Goal: Contribute content: Contribute content

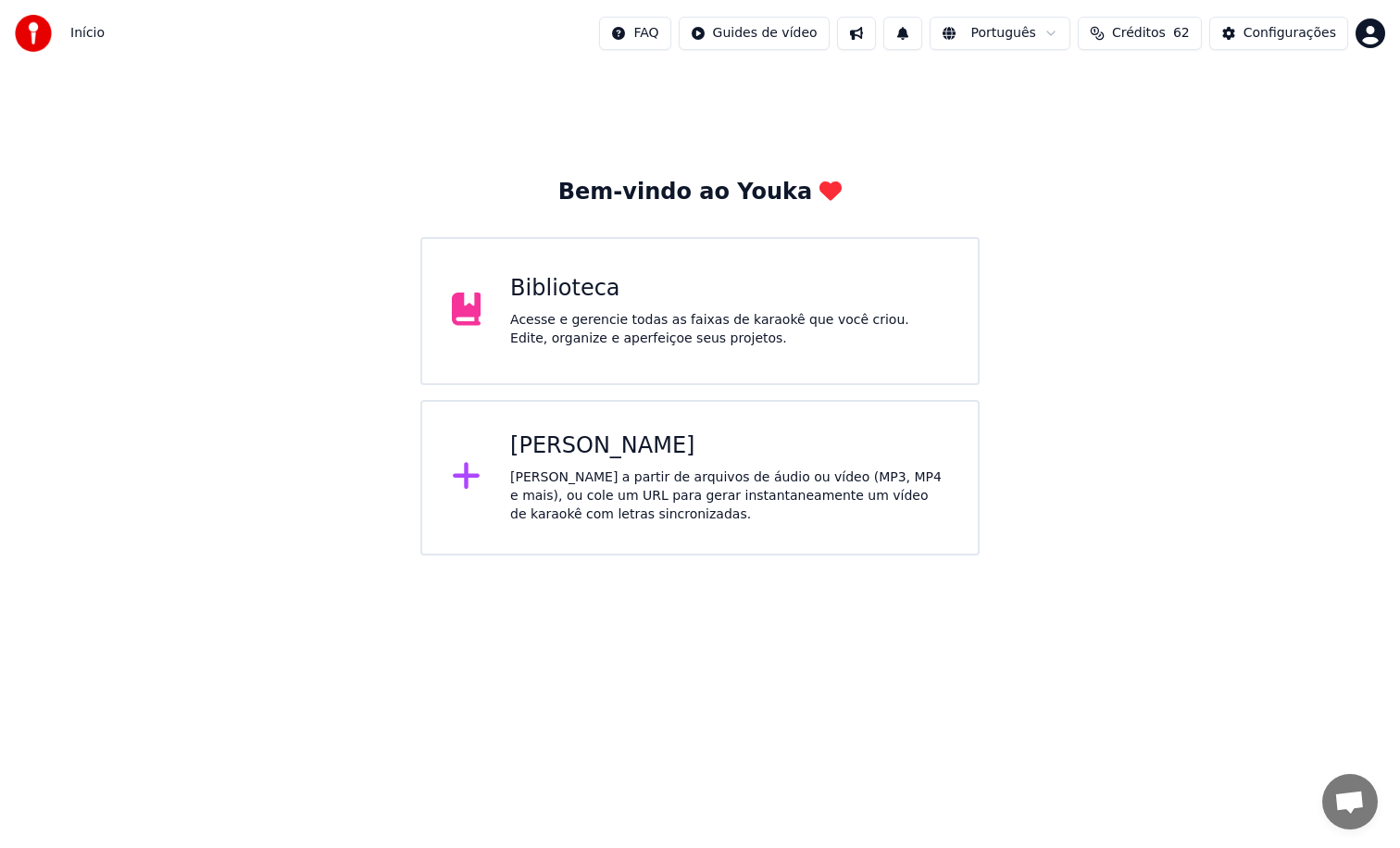
click at [597, 331] on div "Acesse e gerencie todas as faixas de karaokê que você criou. Edite, organize e …" at bounding box center [729, 329] width 438 height 37
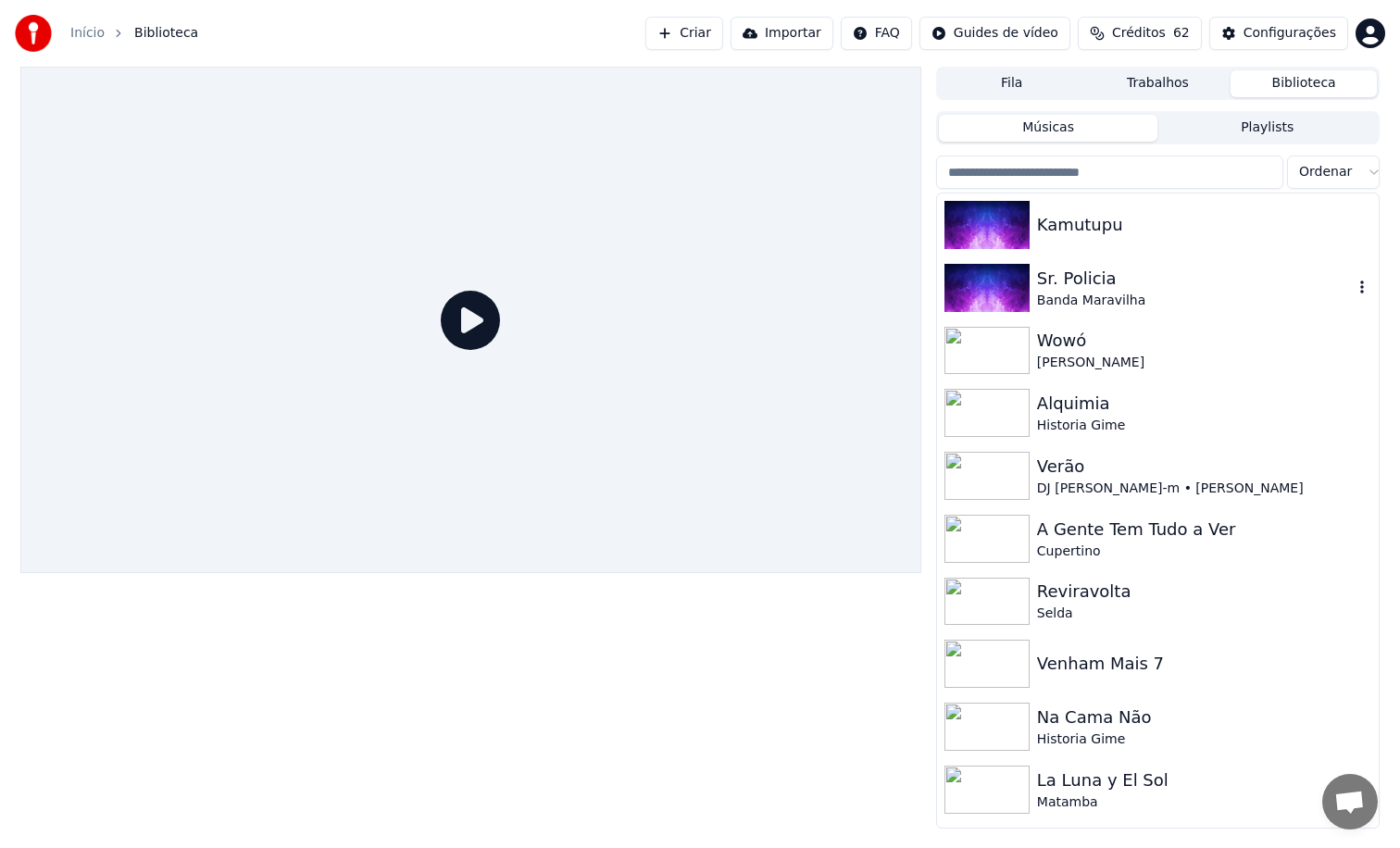
click at [1109, 300] on div "Banda Maravilha" at bounding box center [1195, 301] width 316 height 19
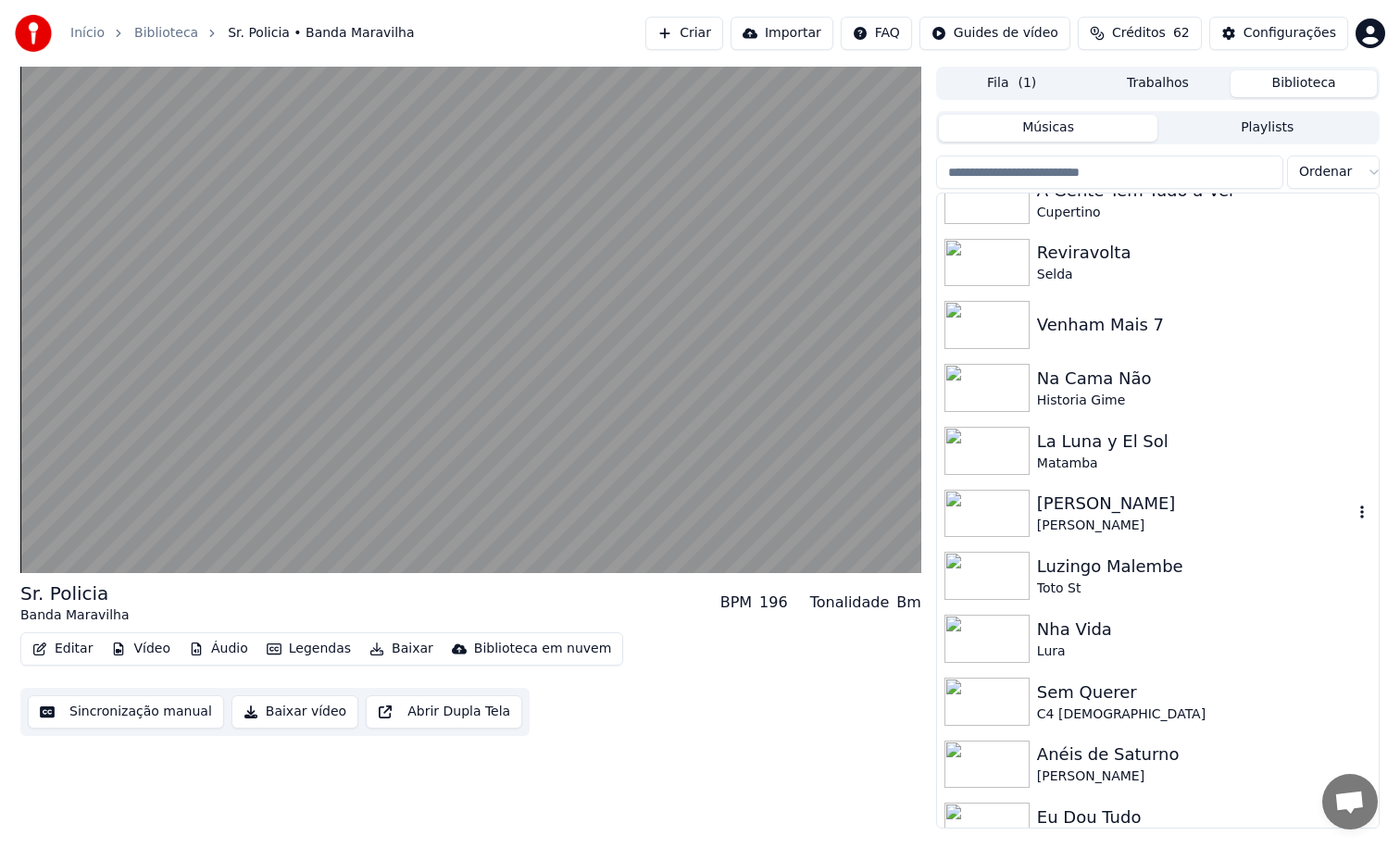
scroll to position [342, 0]
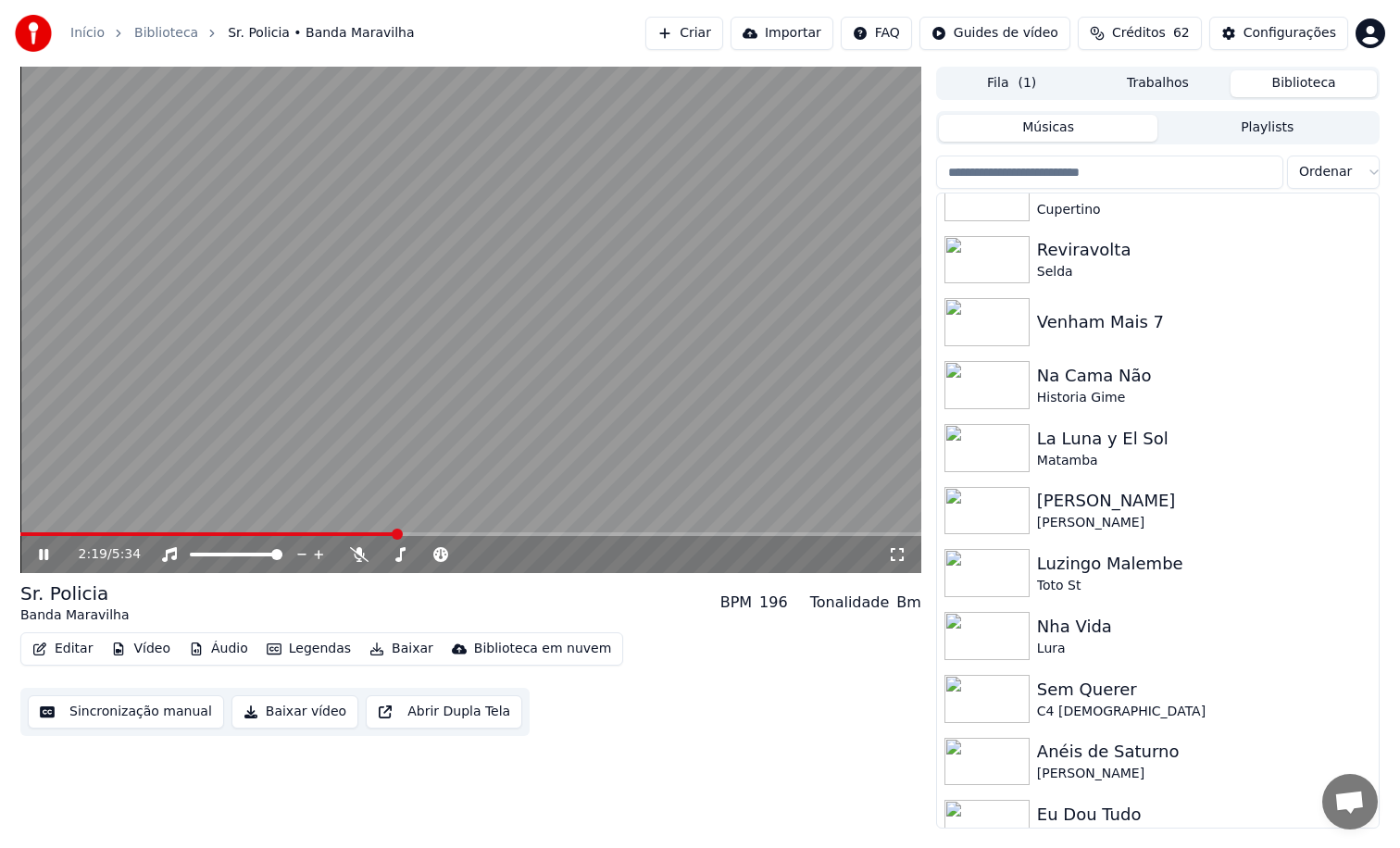
click at [650, 369] on video at bounding box center [470, 320] width 901 height 506
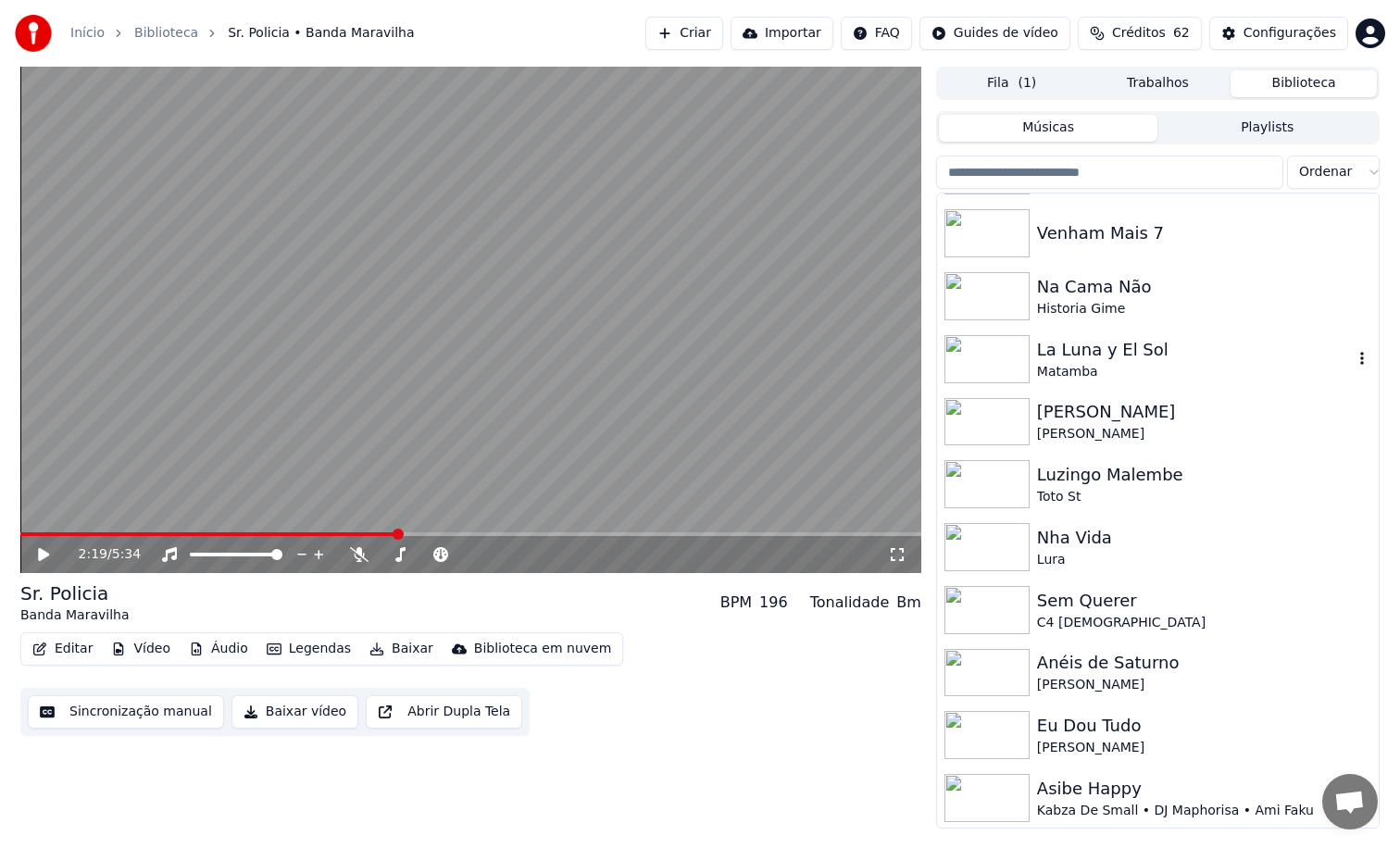
scroll to position [1063, 0]
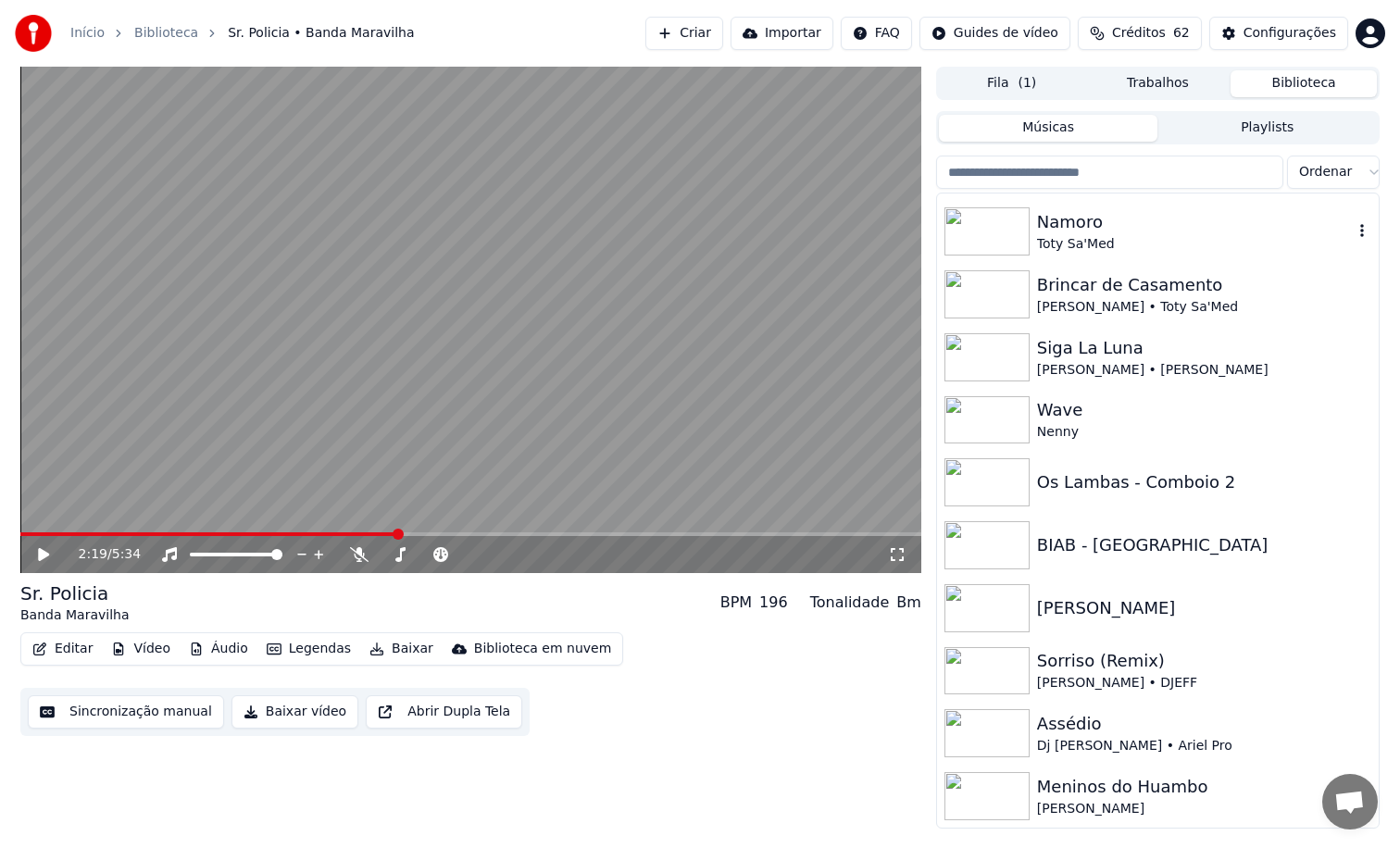
click at [1135, 247] on div "Toty Sa'Med" at bounding box center [1195, 244] width 316 height 19
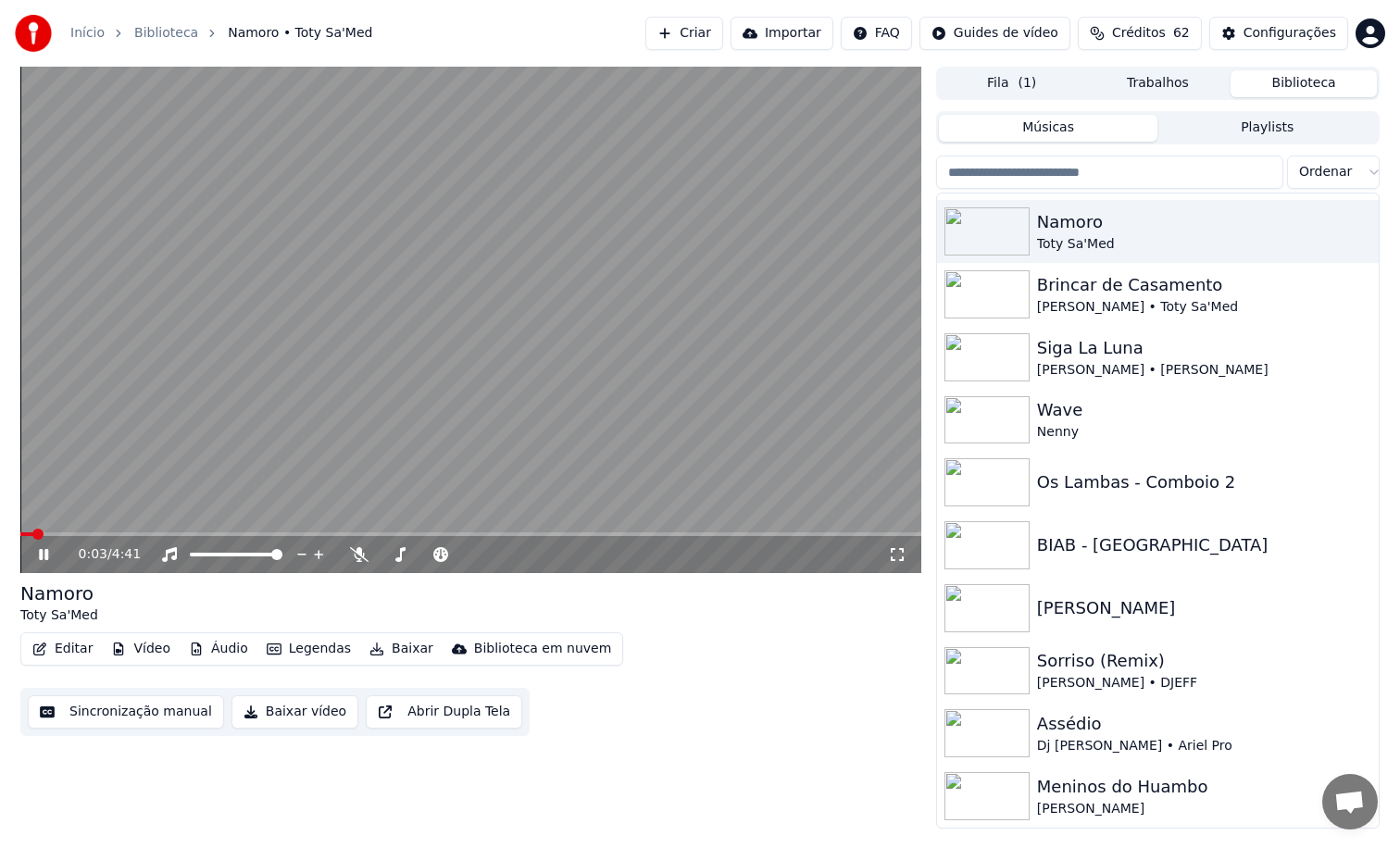
click at [403, 323] on video at bounding box center [470, 320] width 901 height 506
click at [996, 791] on img at bounding box center [986, 796] width 85 height 48
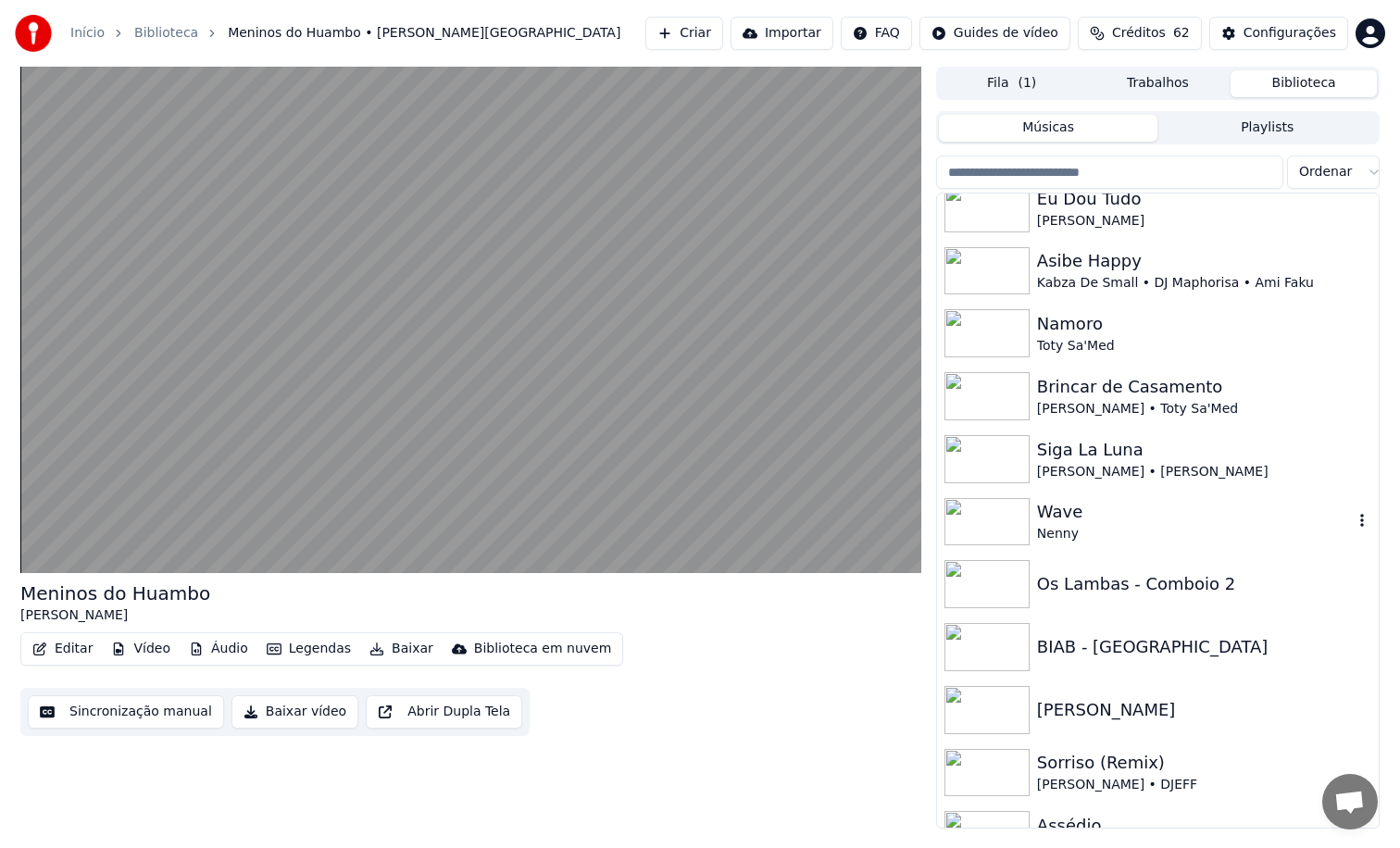
scroll to position [943, 0]
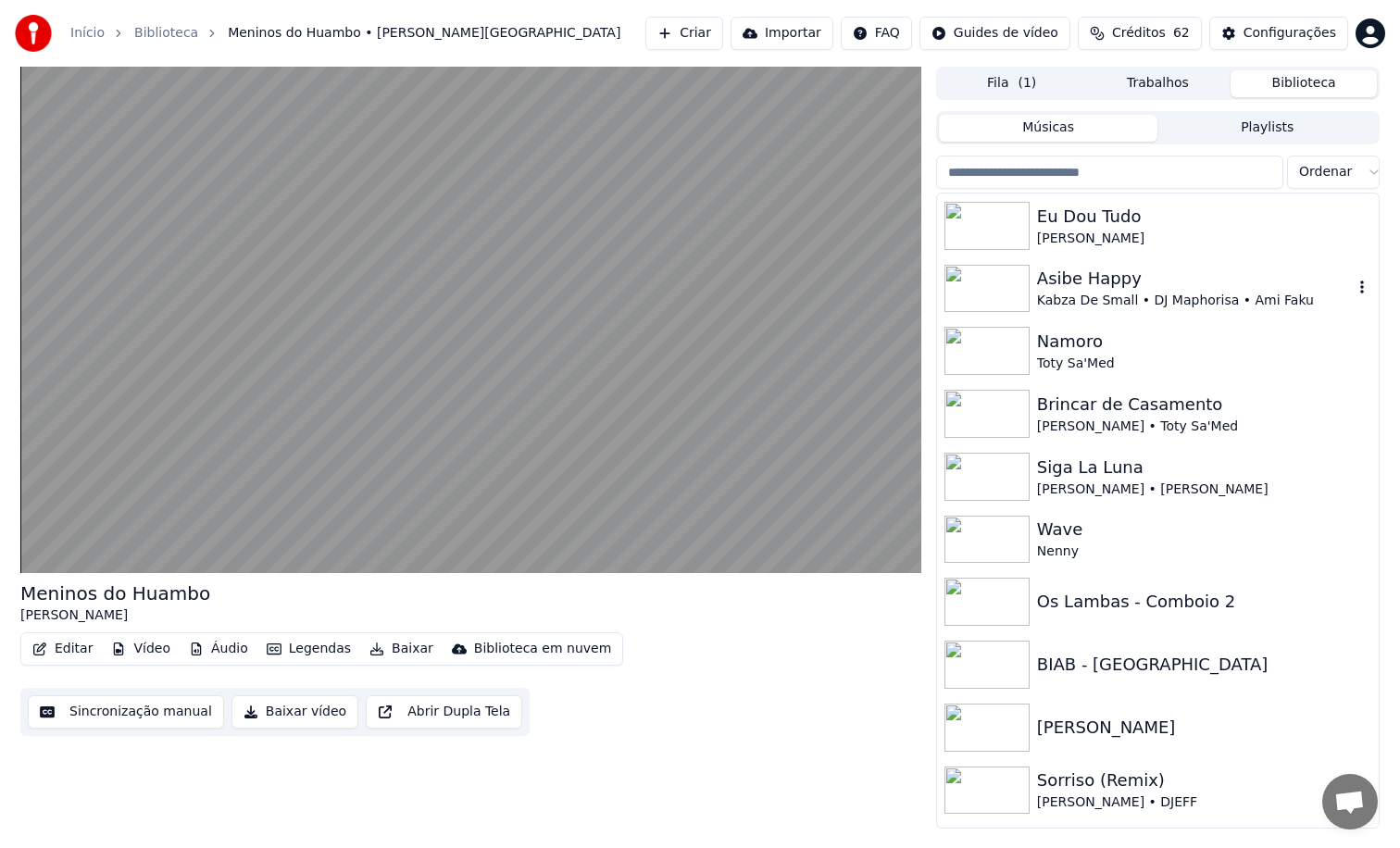
click at [1181, 255] on div "Eu Dou Tudo Djeff • Pimenta" at bounding box center [1158, 225] width 442 height 63
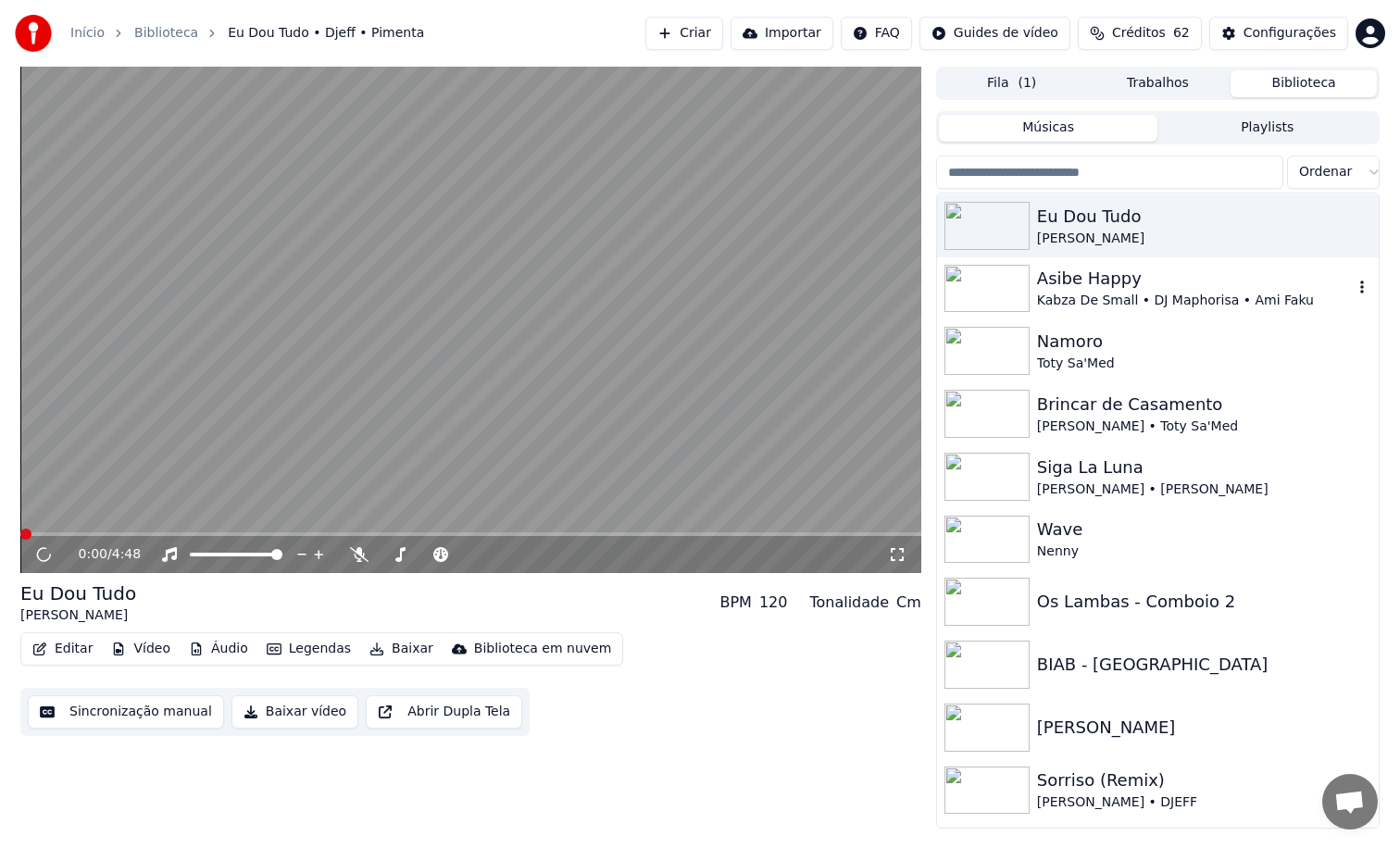
click at [1167, 289] on div "Asibe Happy" at bounding box center [1195, 279] width 316 height 26
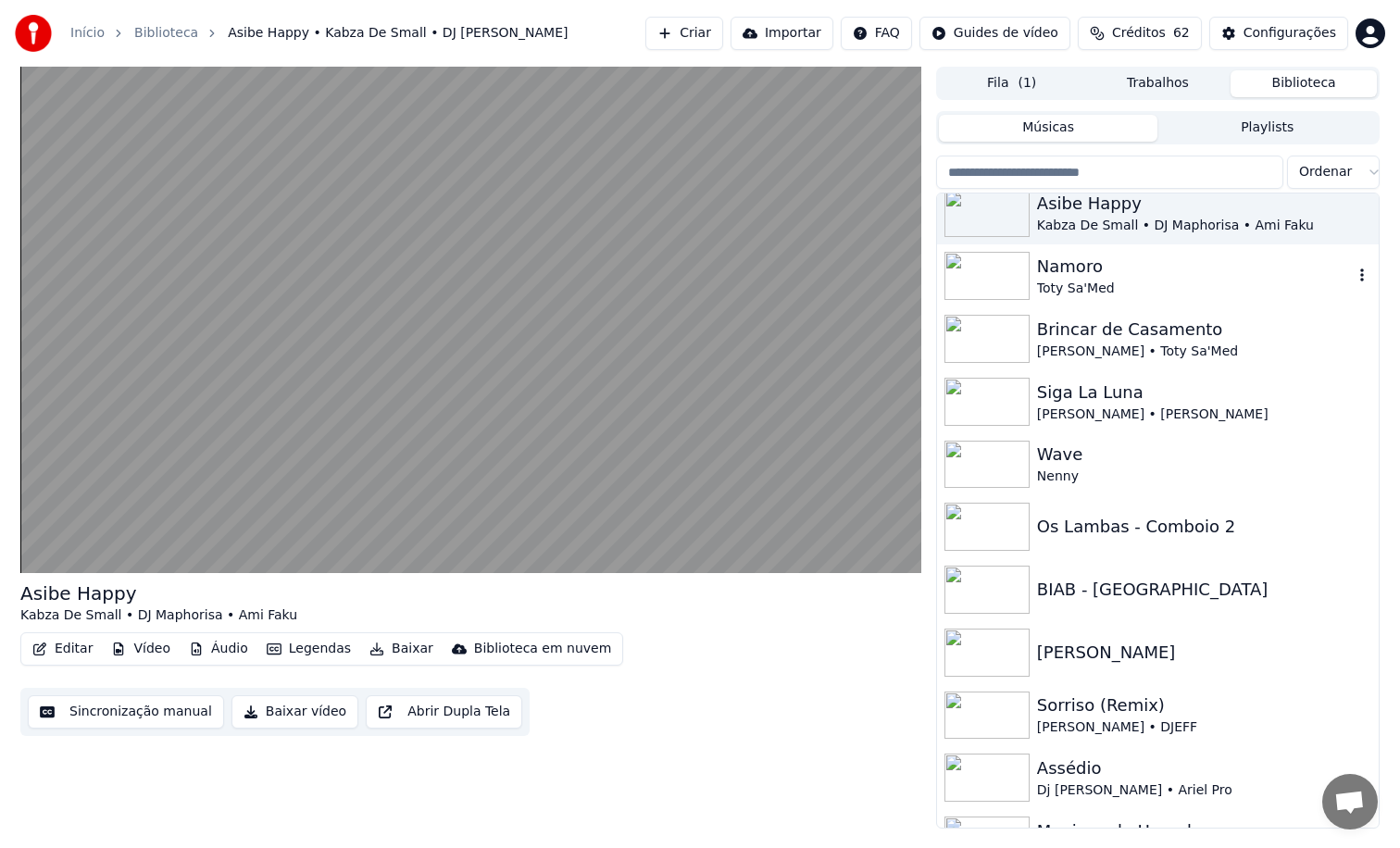
scroll to position [1025, 0]
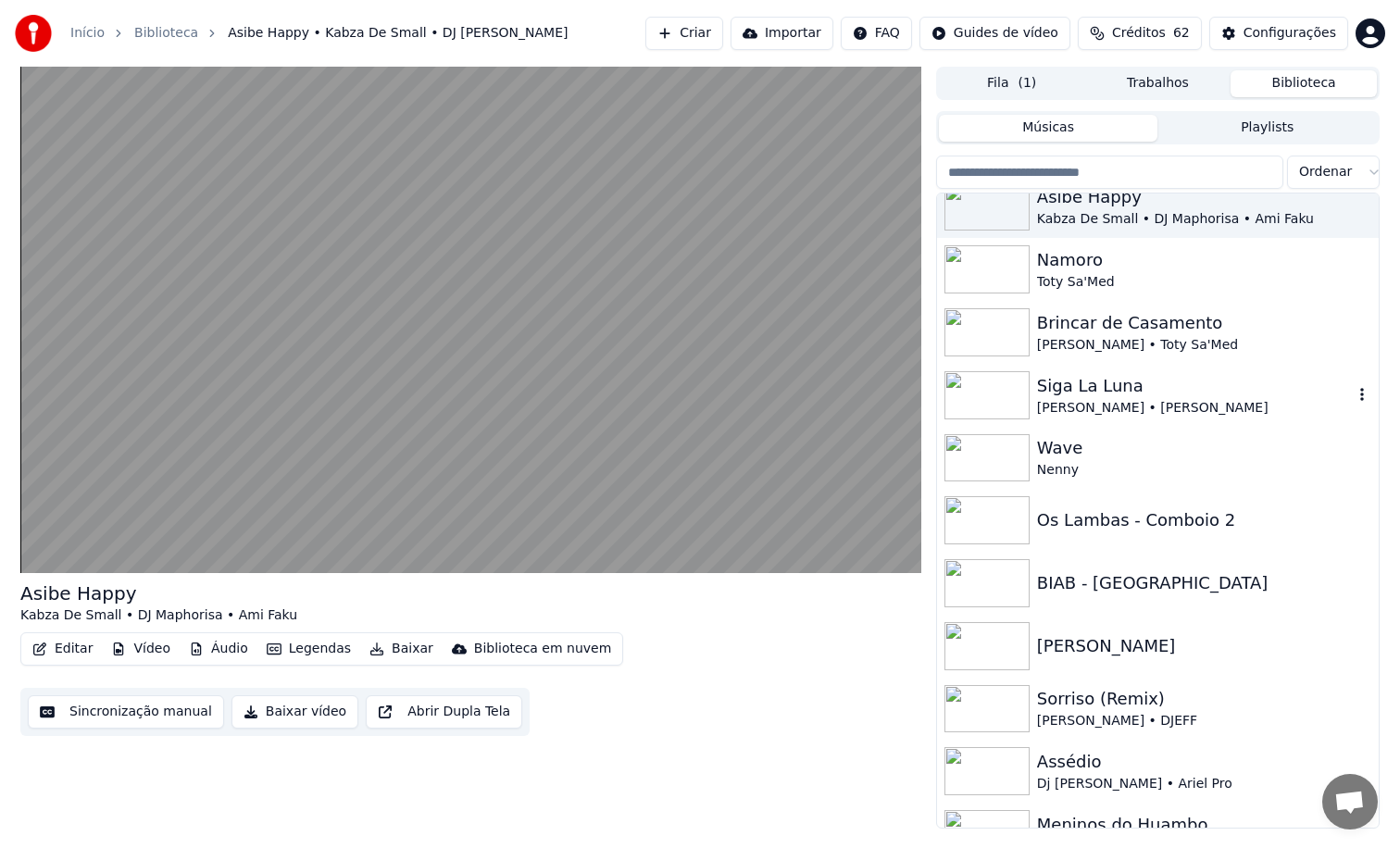
click at [1097, 395] on div "Siga La Luna" at bounding box center [1195, 386] width 316 height 26
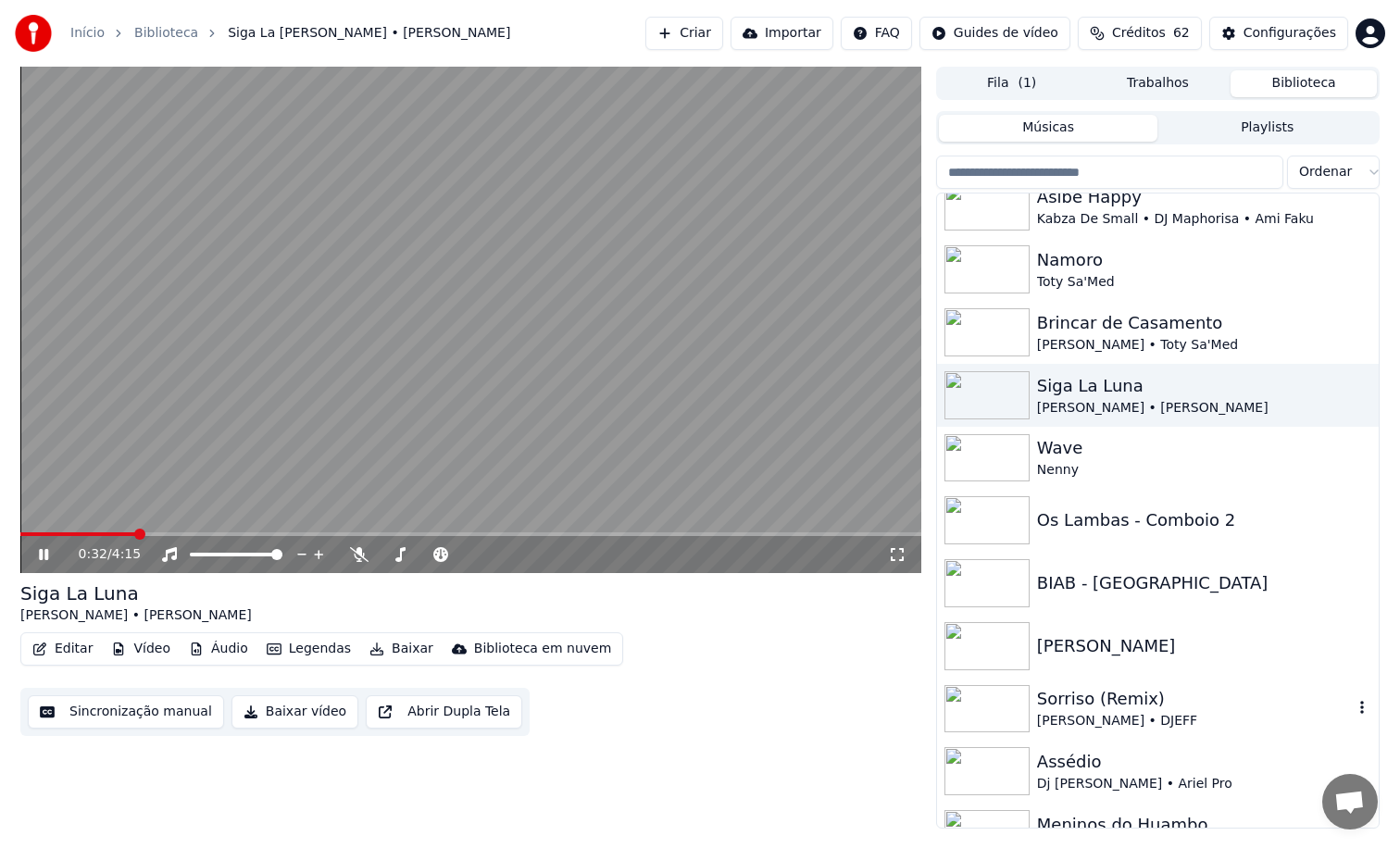
click at [1352, 710] on icon "button" at bounding box center [1361, 707] width 19 height 15
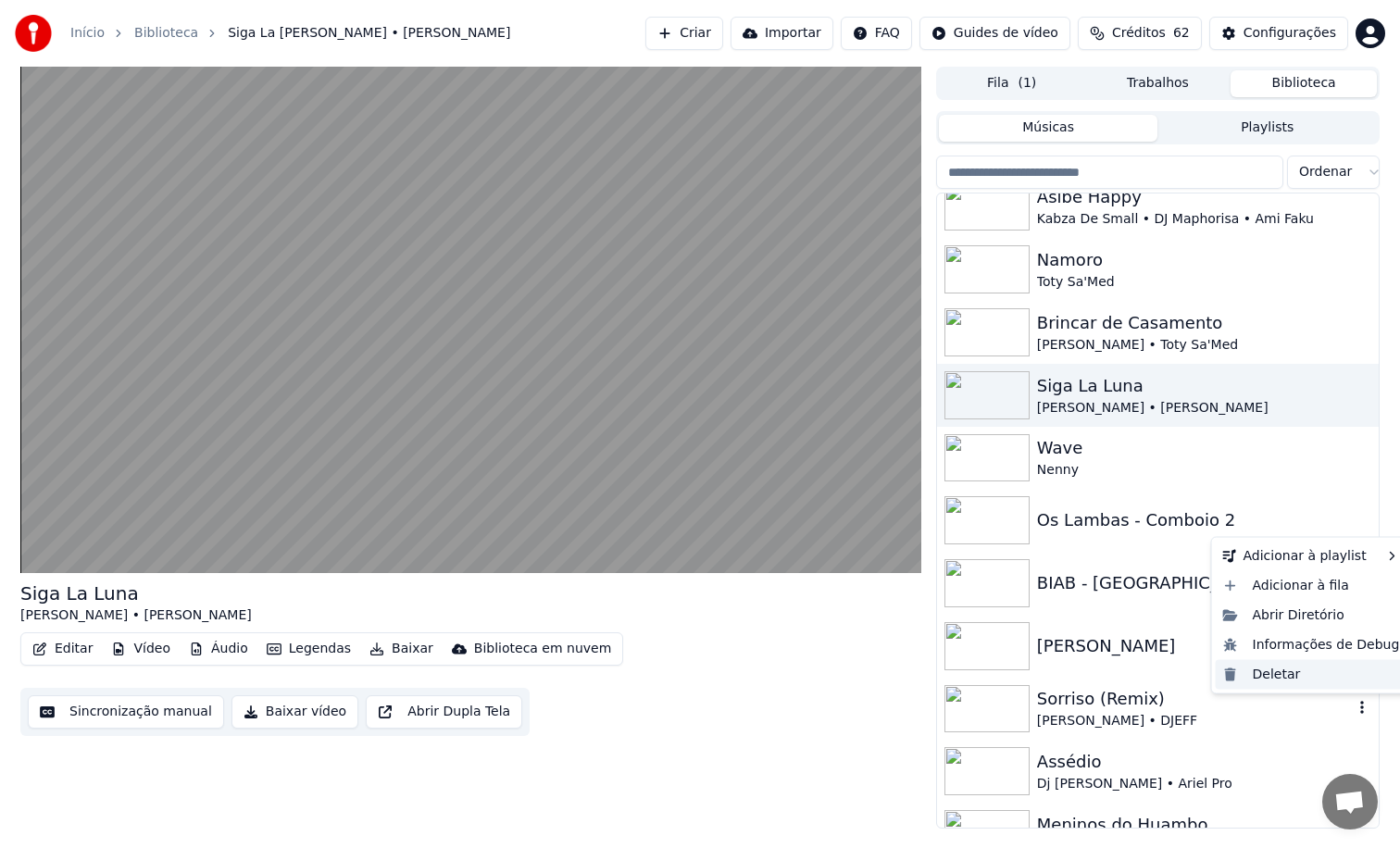
click at [1320, 675] on div "Deletar" at bounding box center [1311, 674] width 192 height 30
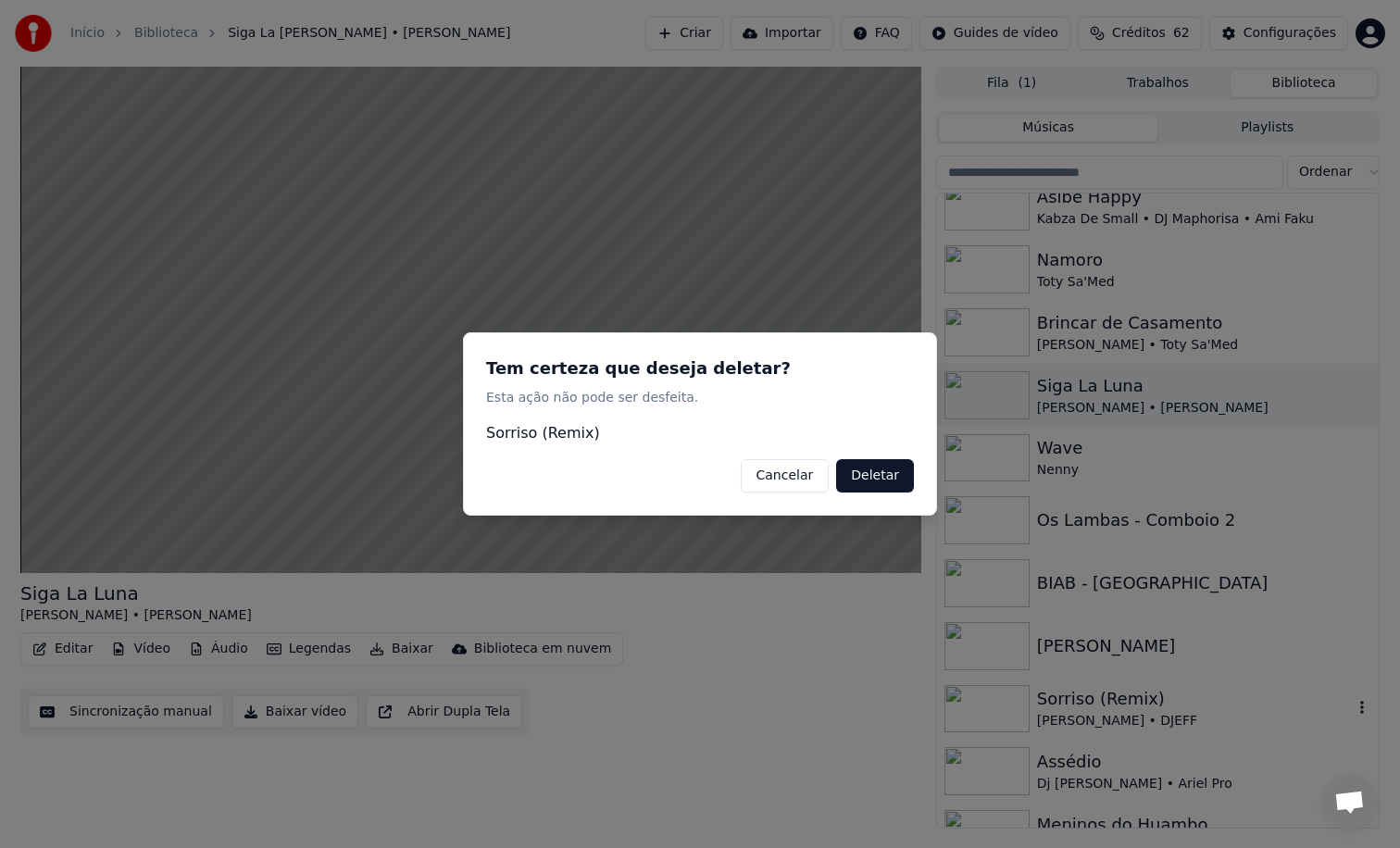
click at [854, 480] on button "Deletar" at bounding box center [875, 475] width 78 height 33
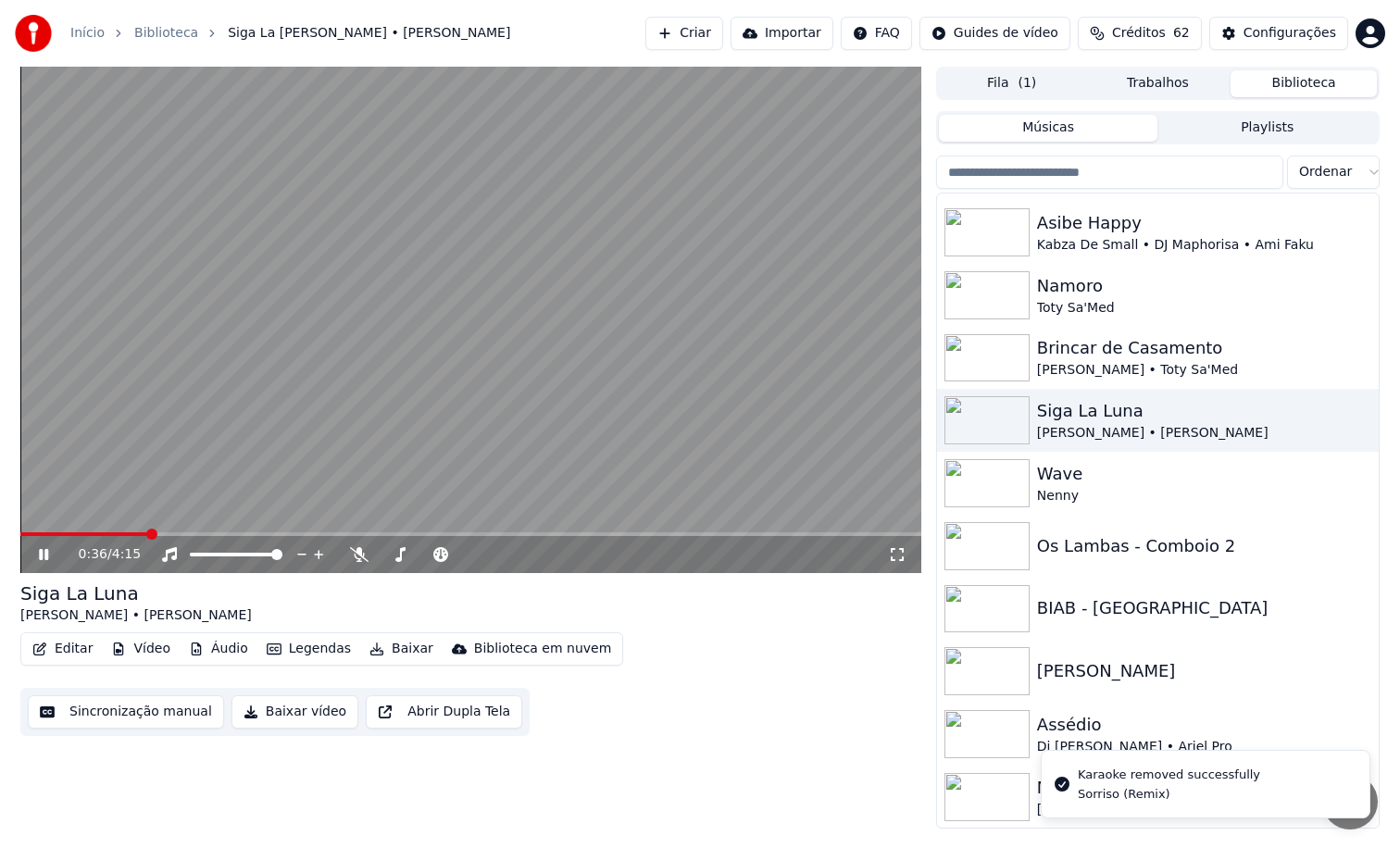
click at [1094, 750] on li "[PERSON_NAME] removed successfully Sorriso (Remix)" at bounding box center [1205, 784] width 330 height 68
click at [1063, 728] on div "Assédio" at bounding box center [1195, 725] width 316 height 26
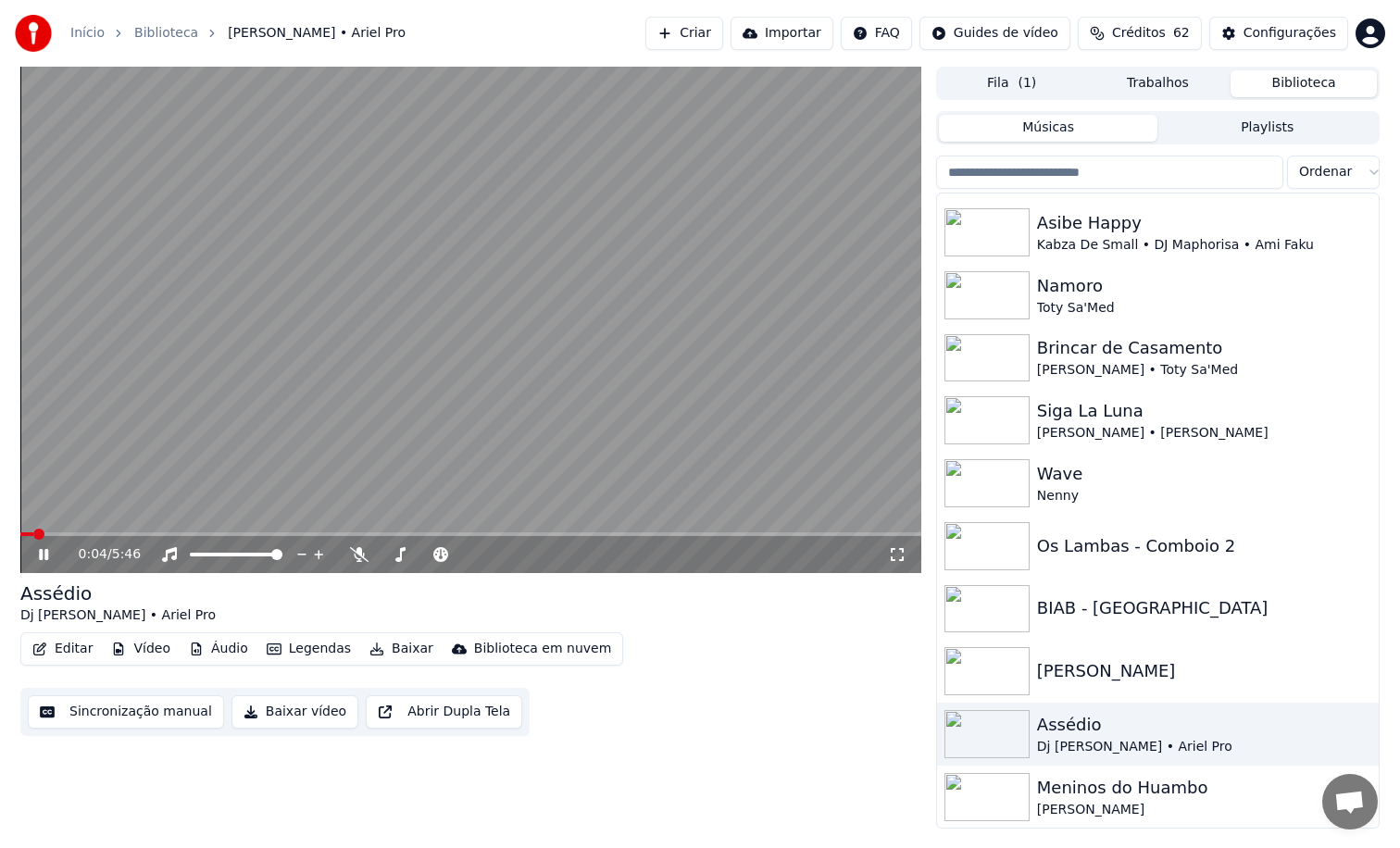
click at [54, 655] on button "Editar" at bounding box center [62, 649] width 75 height 26
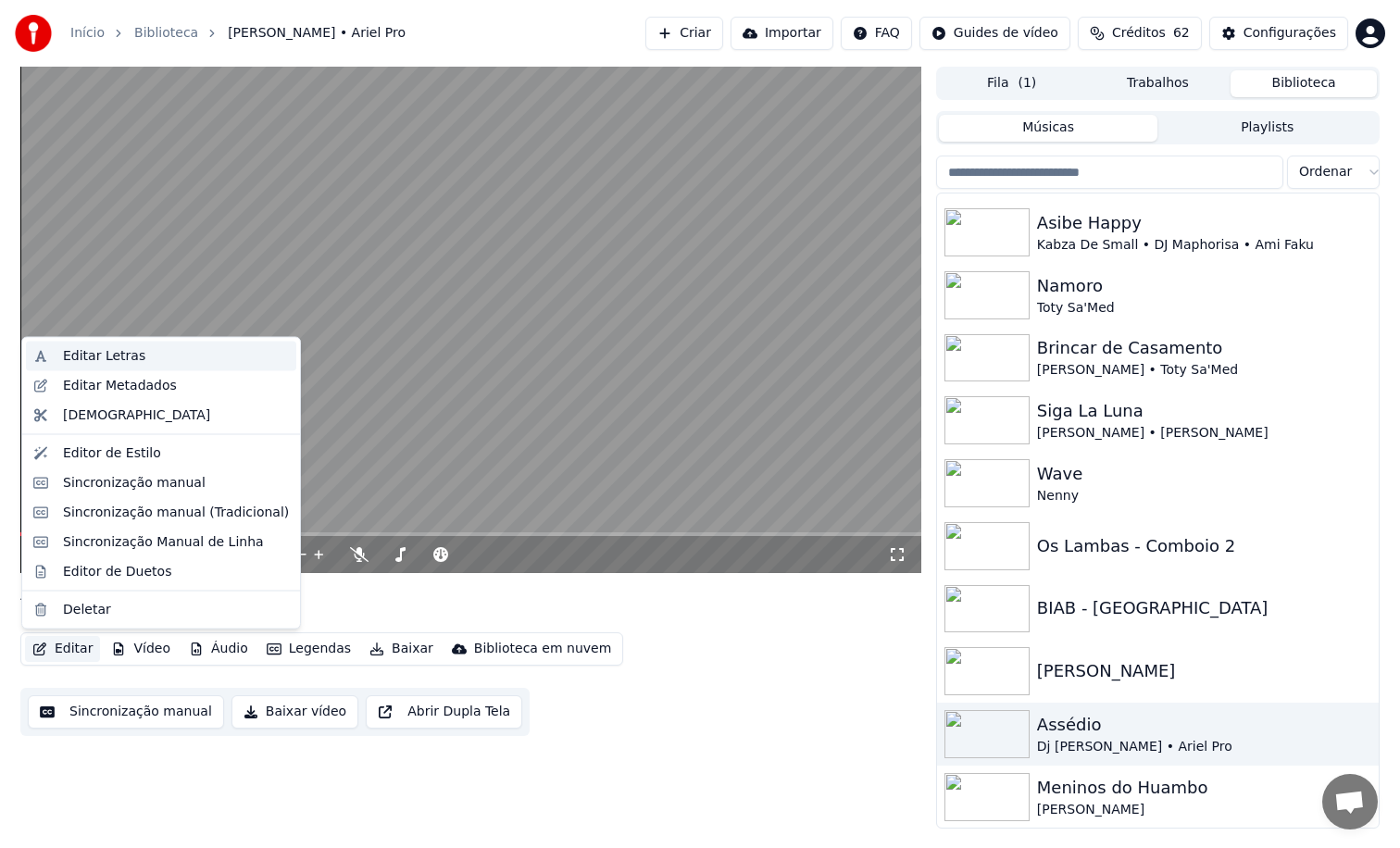
click at [160, 354] on div "Editar Letras" at bounding box center [176, 356] width 226 height 19
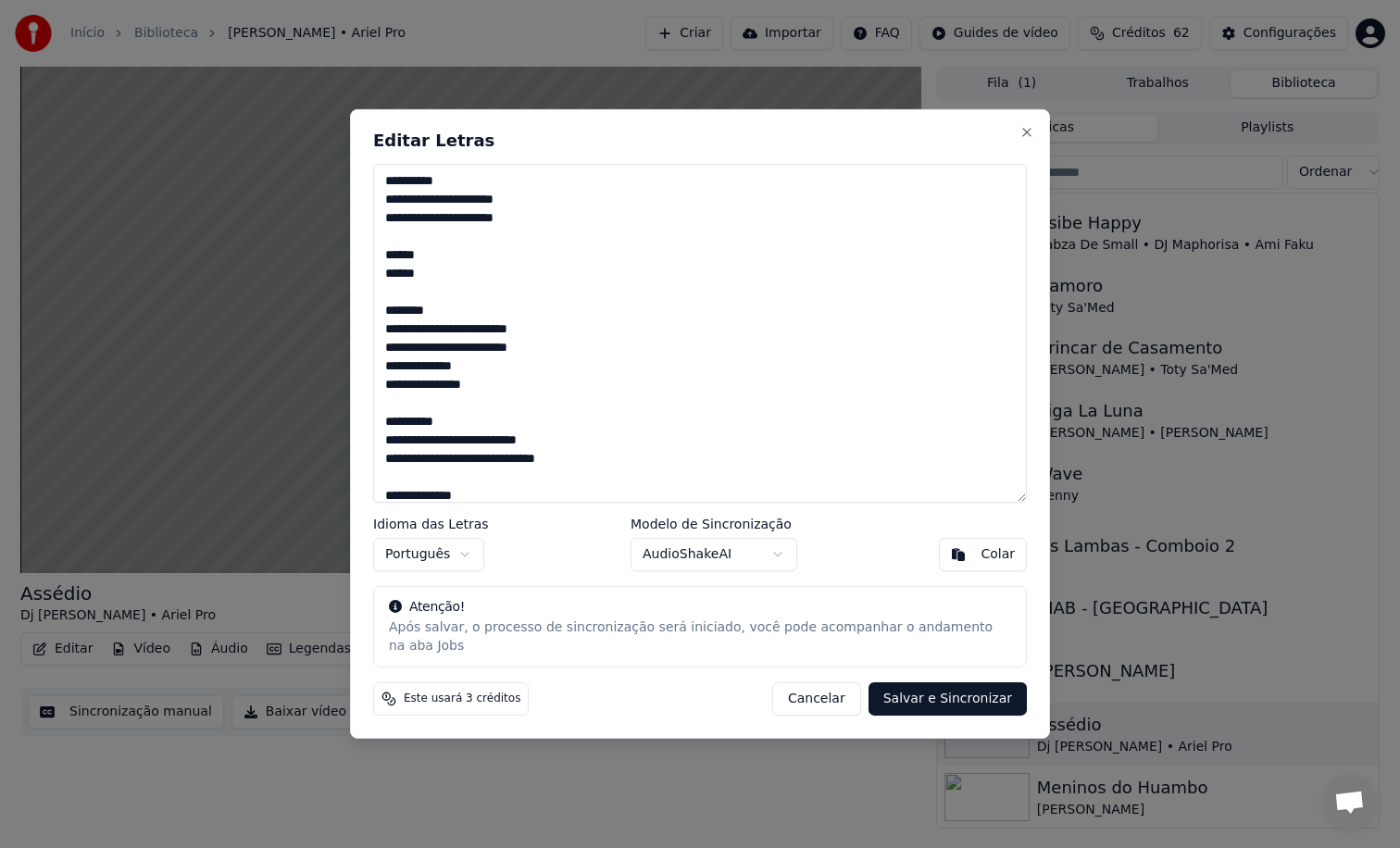
click at [845, 703] on button "Cancelar" at bounding box center [816, 698] width 89 height 33
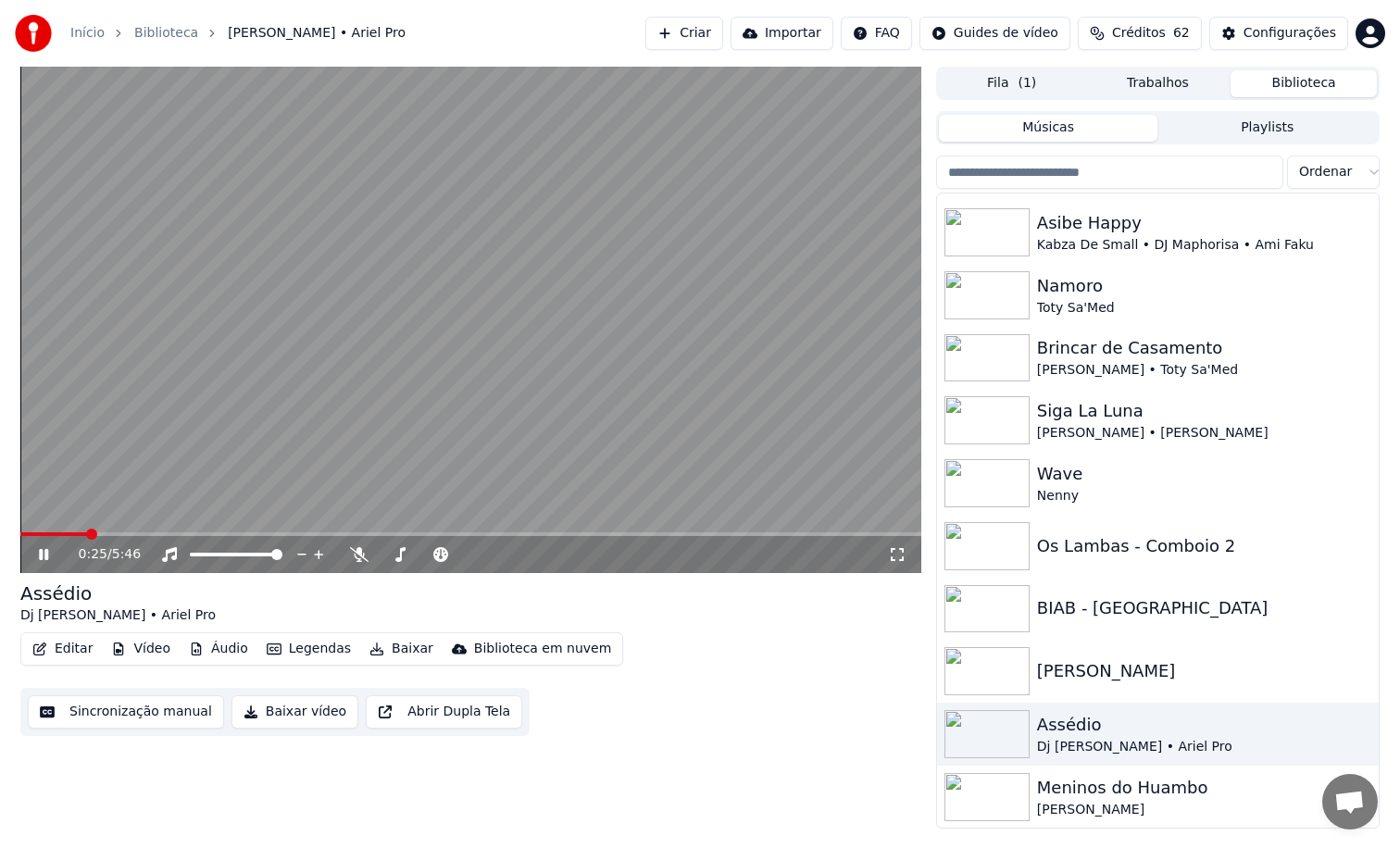
click at [111, 537] on div "0:25 / 5:46" at bounding box center [470, 554] width 901 height 37
click at [114, 532] on span at bounding box center [470, 534] width 901 height 4
click at [143, 532] on span at bounding box center [470, 534] width 901 height 4
click at [118, 535] on span at bounding box center [69, 534] width 99 height 4
click at [363, 552] on icon at bounding box center [359, 554] width 19 height 15
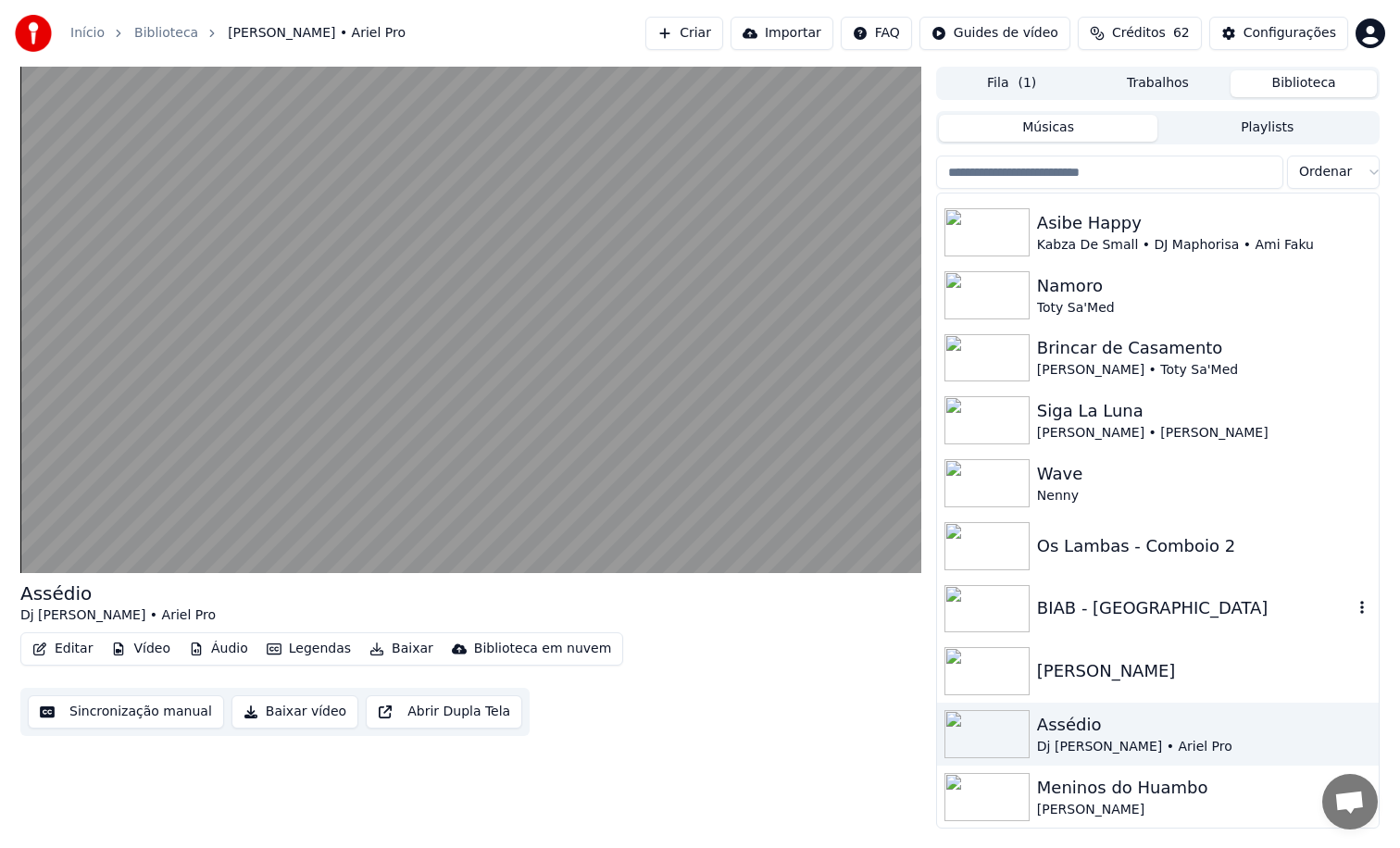
click at [1193, 620] on div "BIAB - [GEOGRAPHIC_DATA]" at bounding box center [1195, 608] width 316 height 26
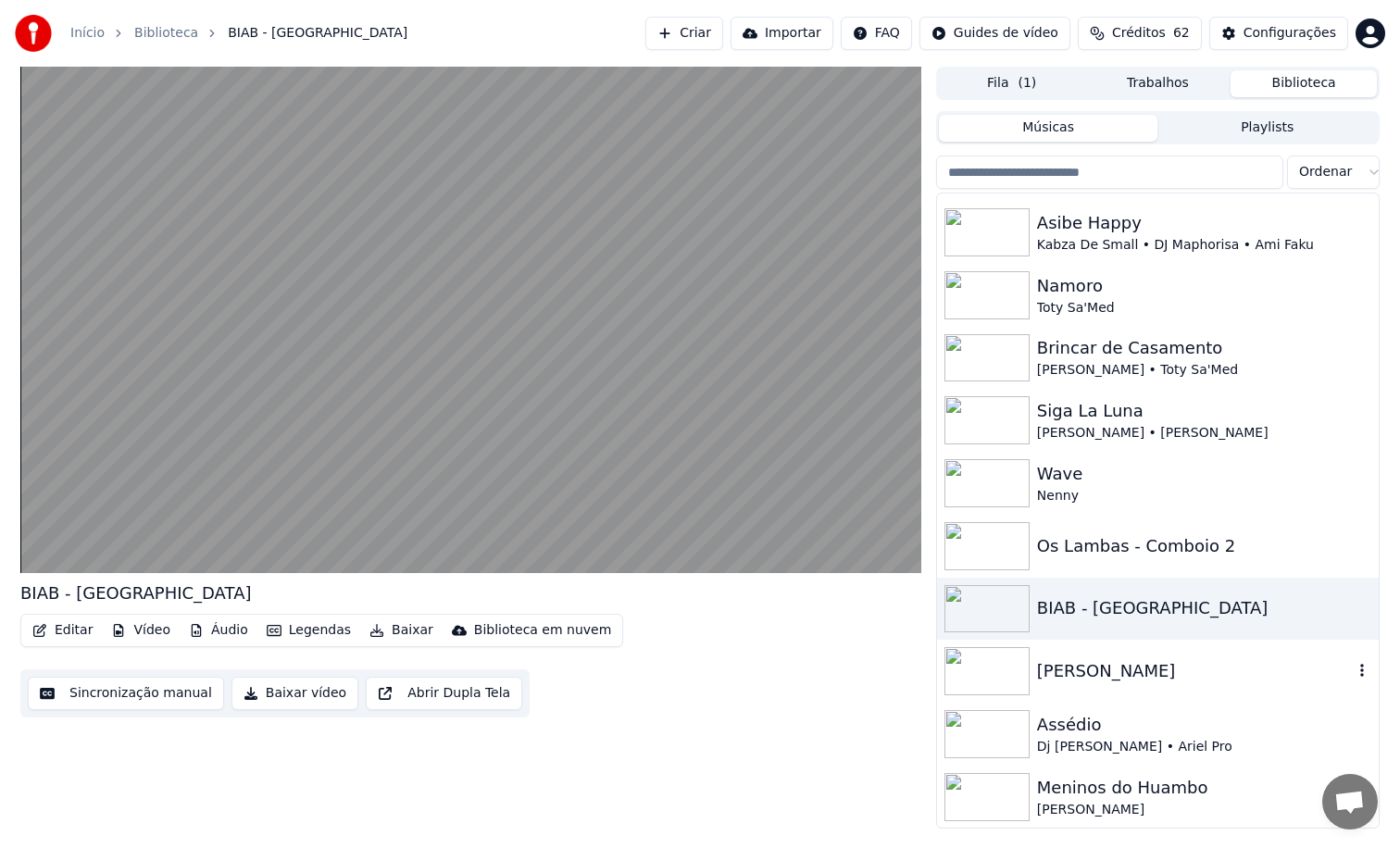
click at [1166, 653] on div "[PERSON_NAME]" at bounding box center [1158, 671] width 442 height 63
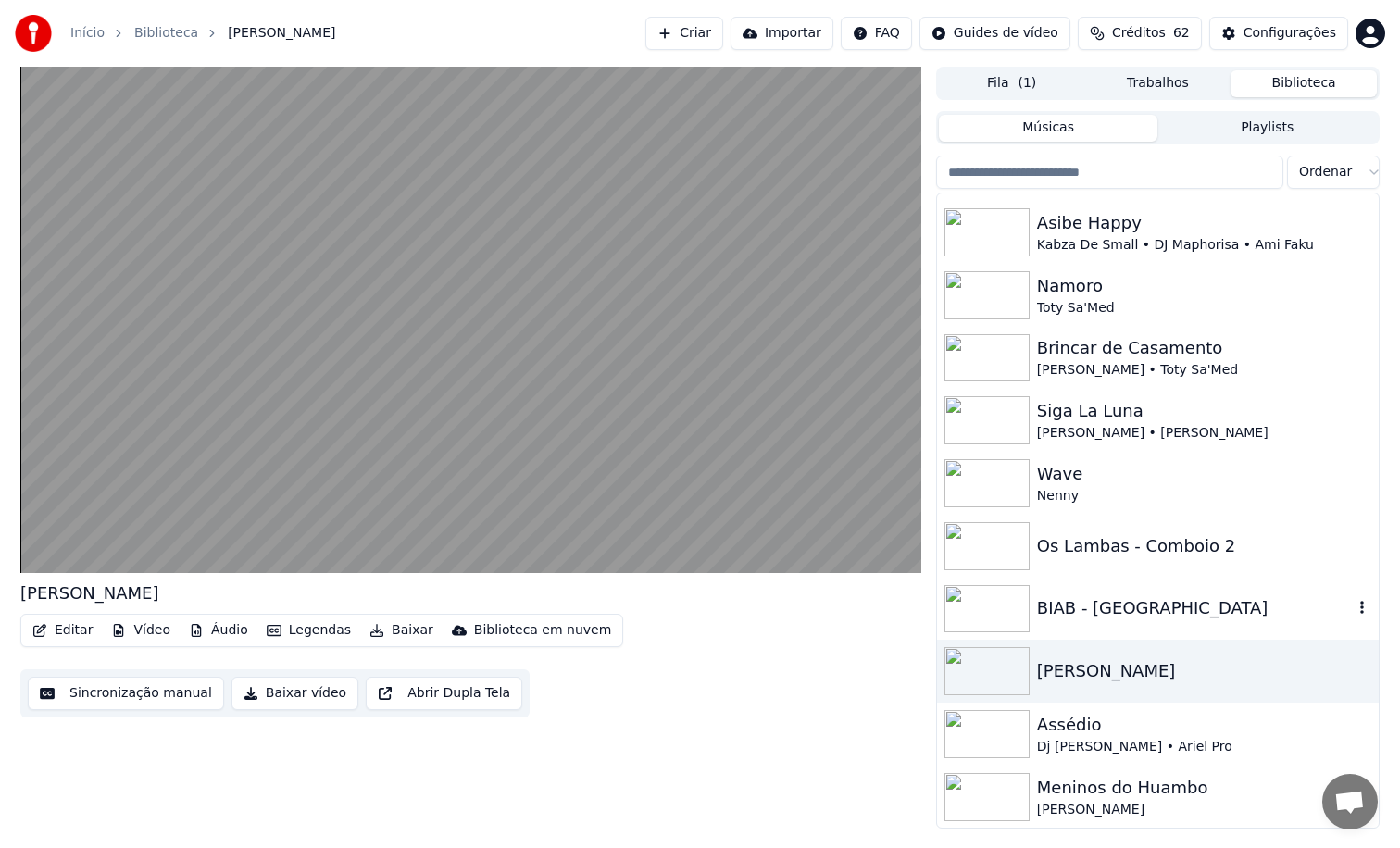
click at [1148, 605] on div "BIAB - [GEOGRAPHIC_DATA]" at bounding box center [1195, 608] width 316 height 26
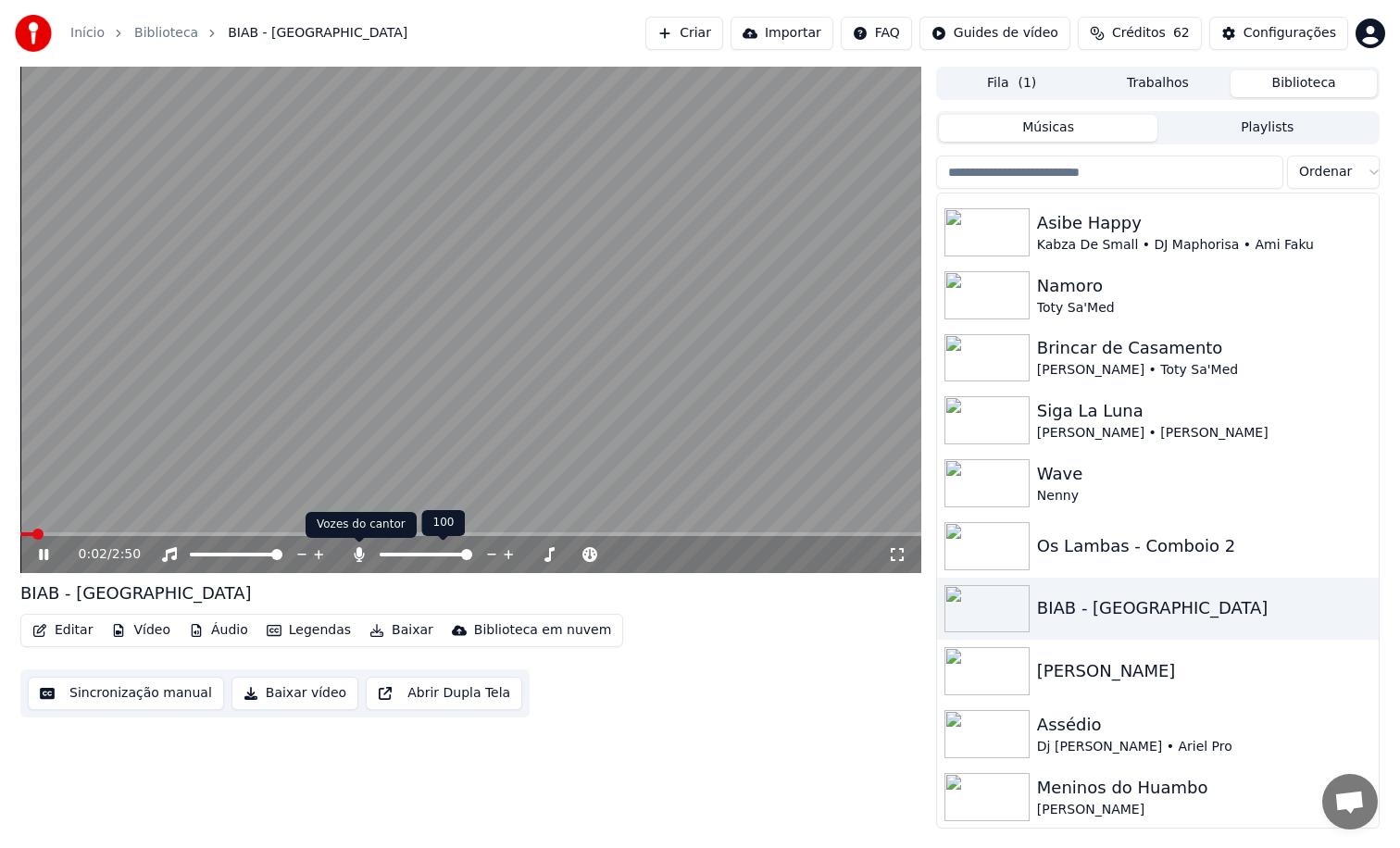
click at [358, 556] on icon at bounding box center [359, 554] width 10 height 15
click at [987, 551] on img at bounding box center [986, 546] width 85 height 48
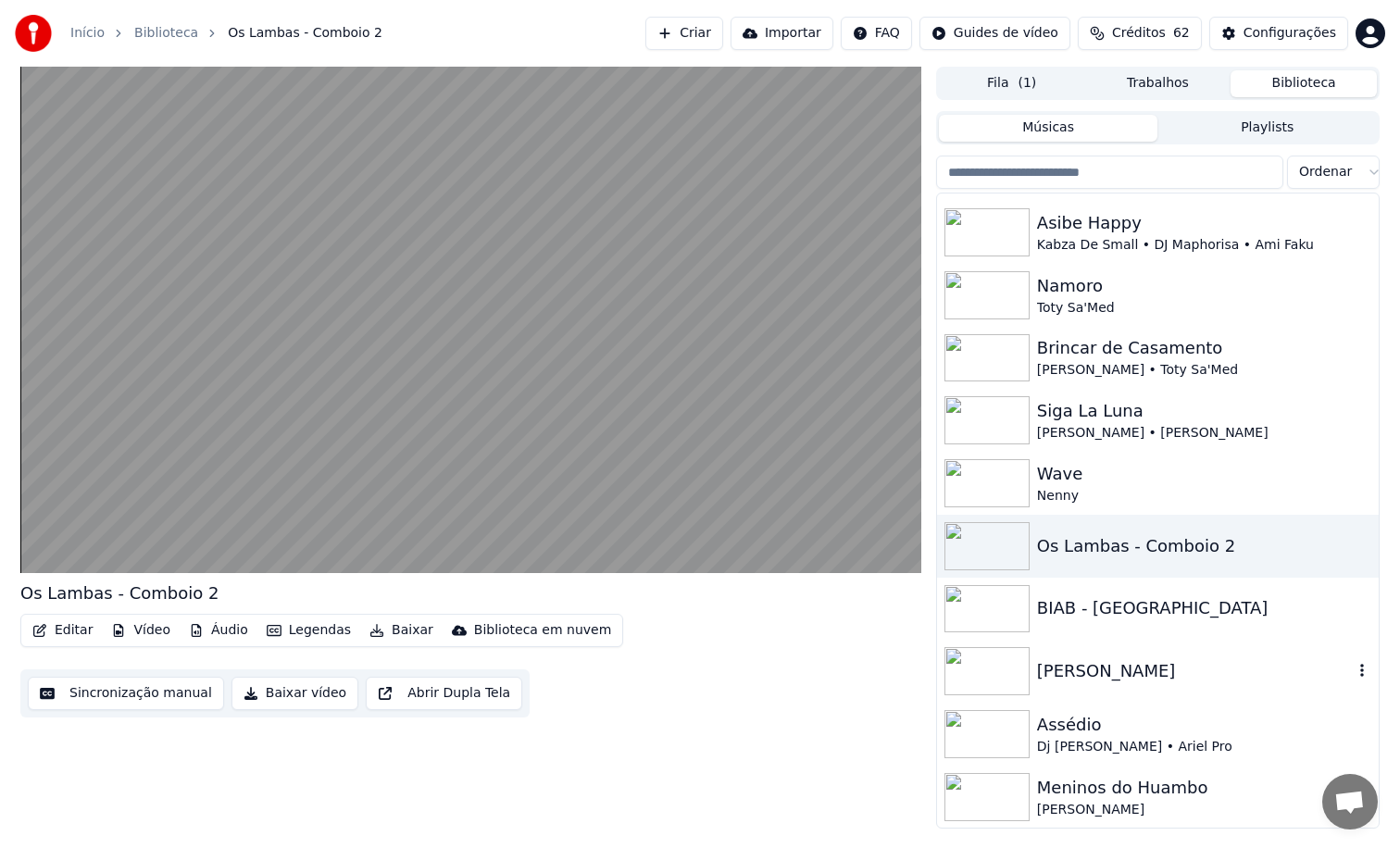
click at [1008, 663] on img at bounding box center [986, 671] width 85 height 48
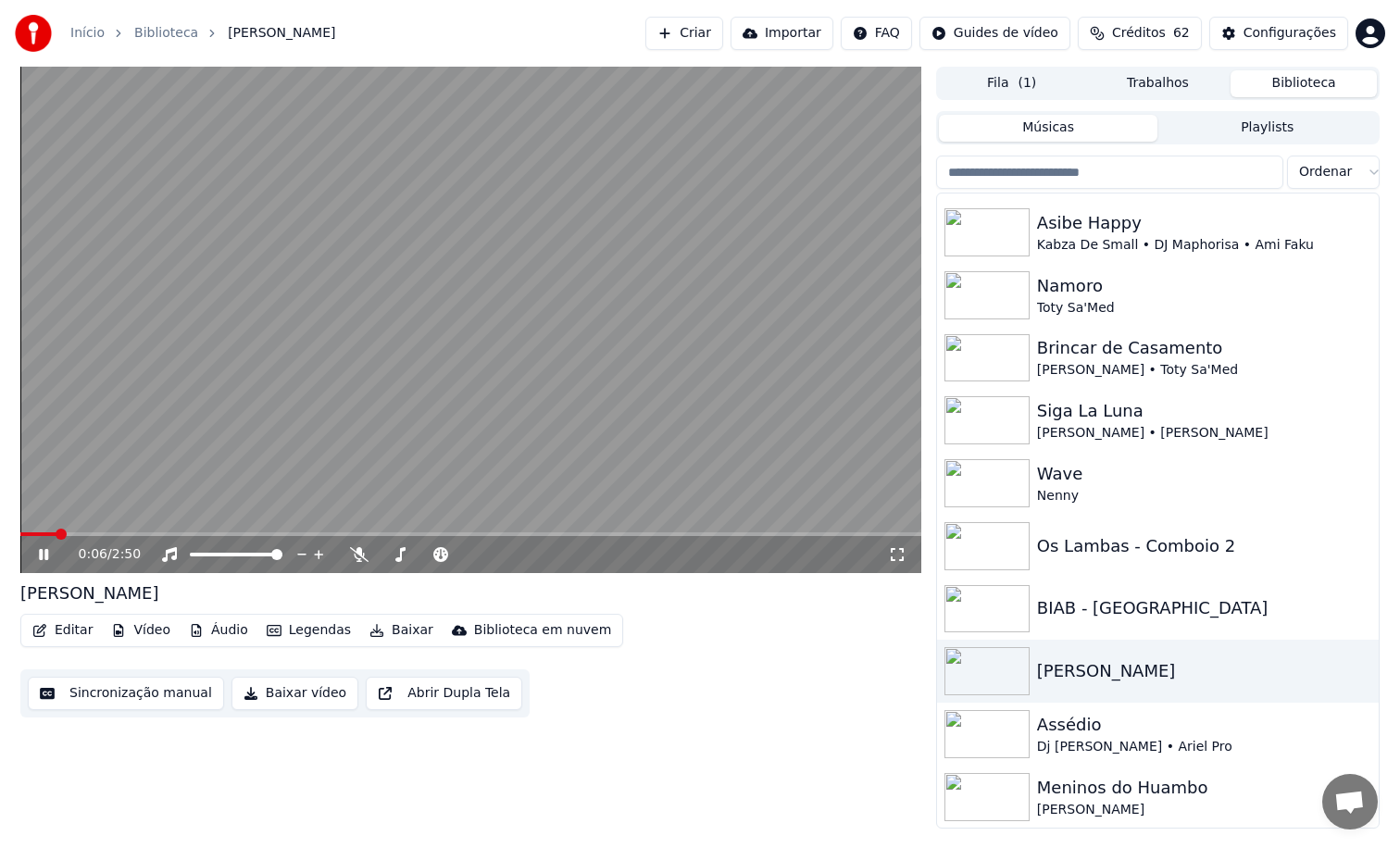
click at [102, 534] on span at bounding box center [470, 534] width 901 height 4
click at [85, 535] on span at bounding box center [63, 534] width 86 height 4
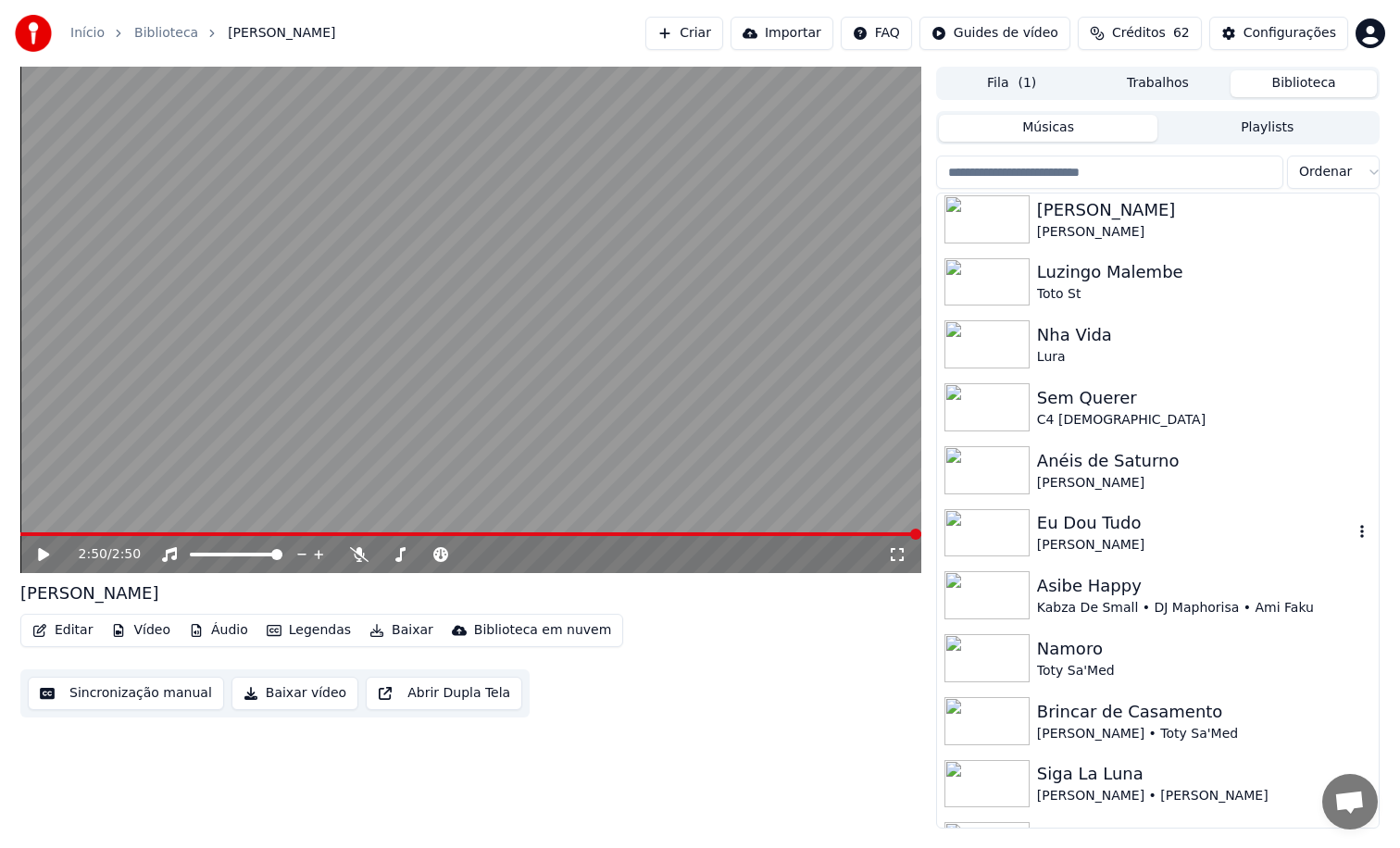
scroll to position [622, 0]
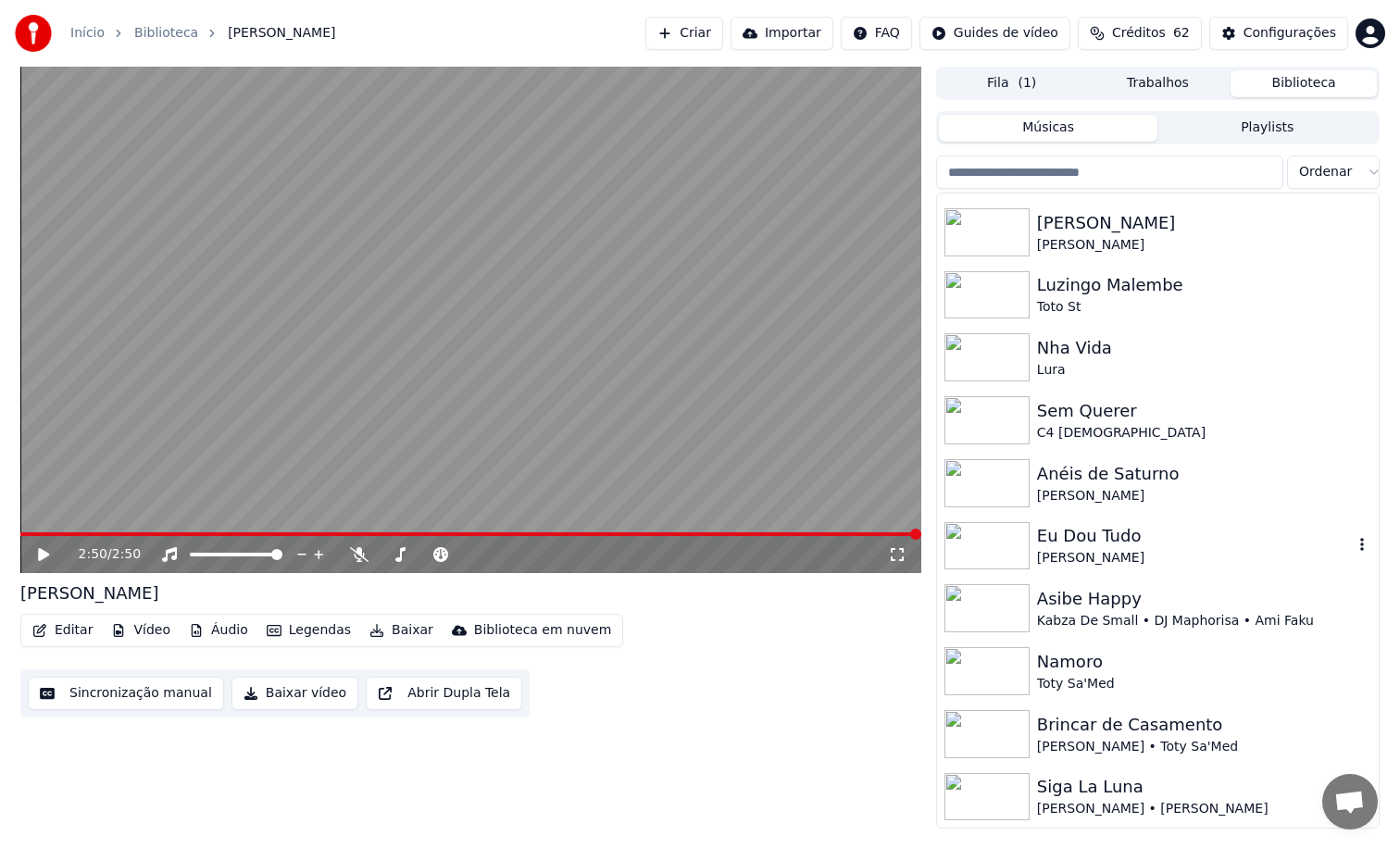
click at [1352, 548] on icon "button" at bounding box center [1361, 544] width 19 height 15
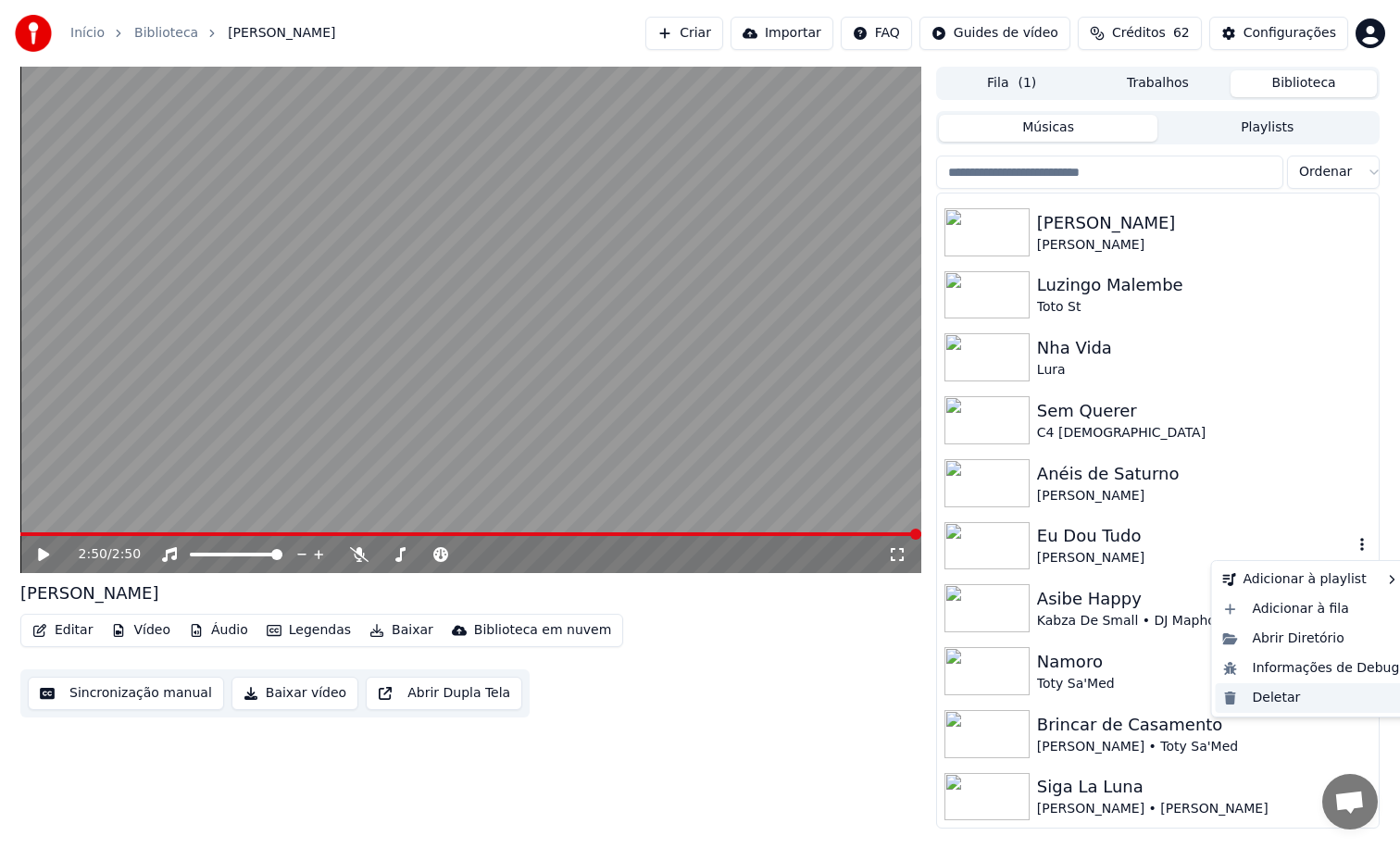
click at [1298, 698] on div "Deletar" at bounding box center [1311, 698] width 192 height 30
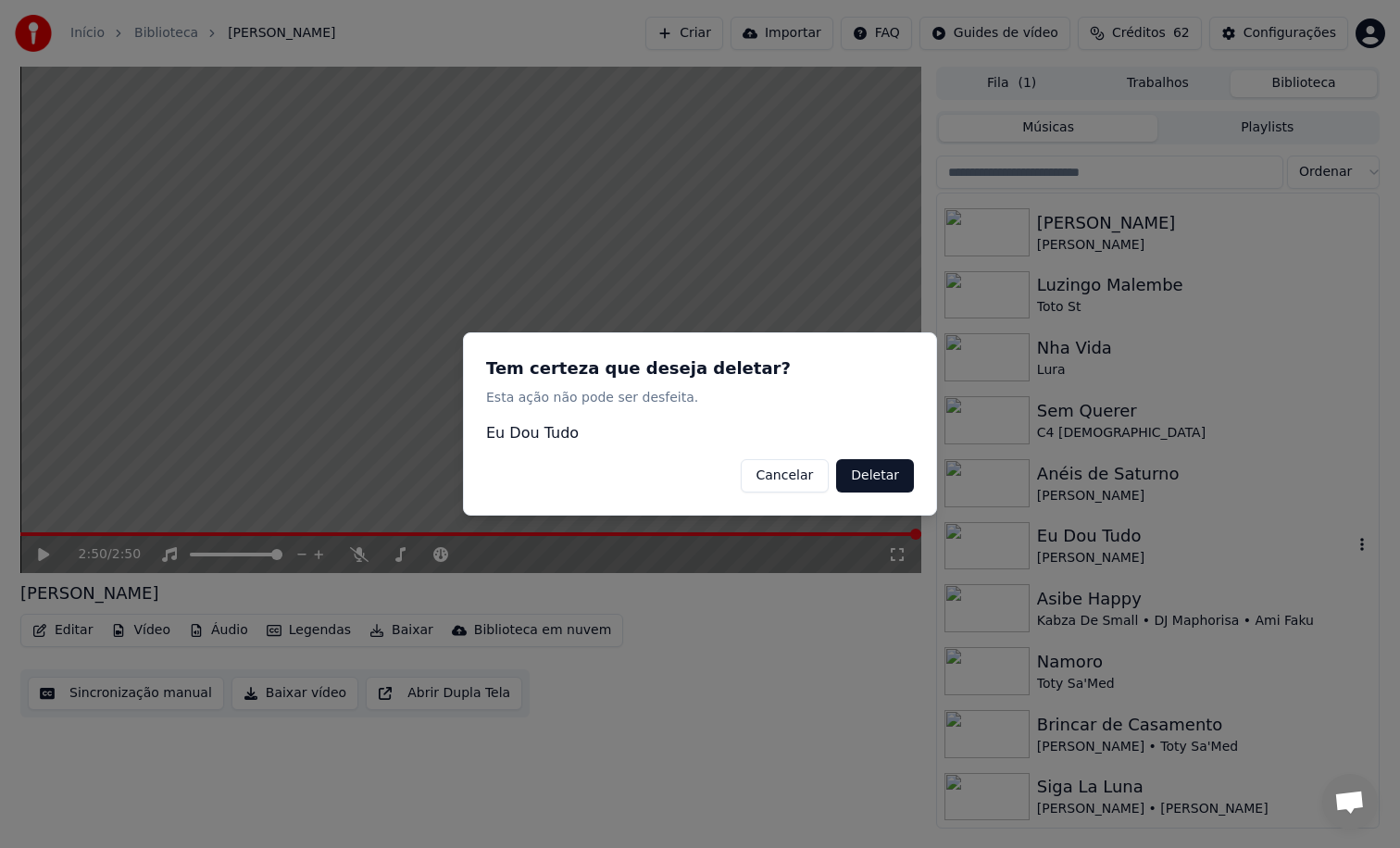
click at [890, 474] on button "Deletar" at bounding box center [875, 475] width 78 height 33
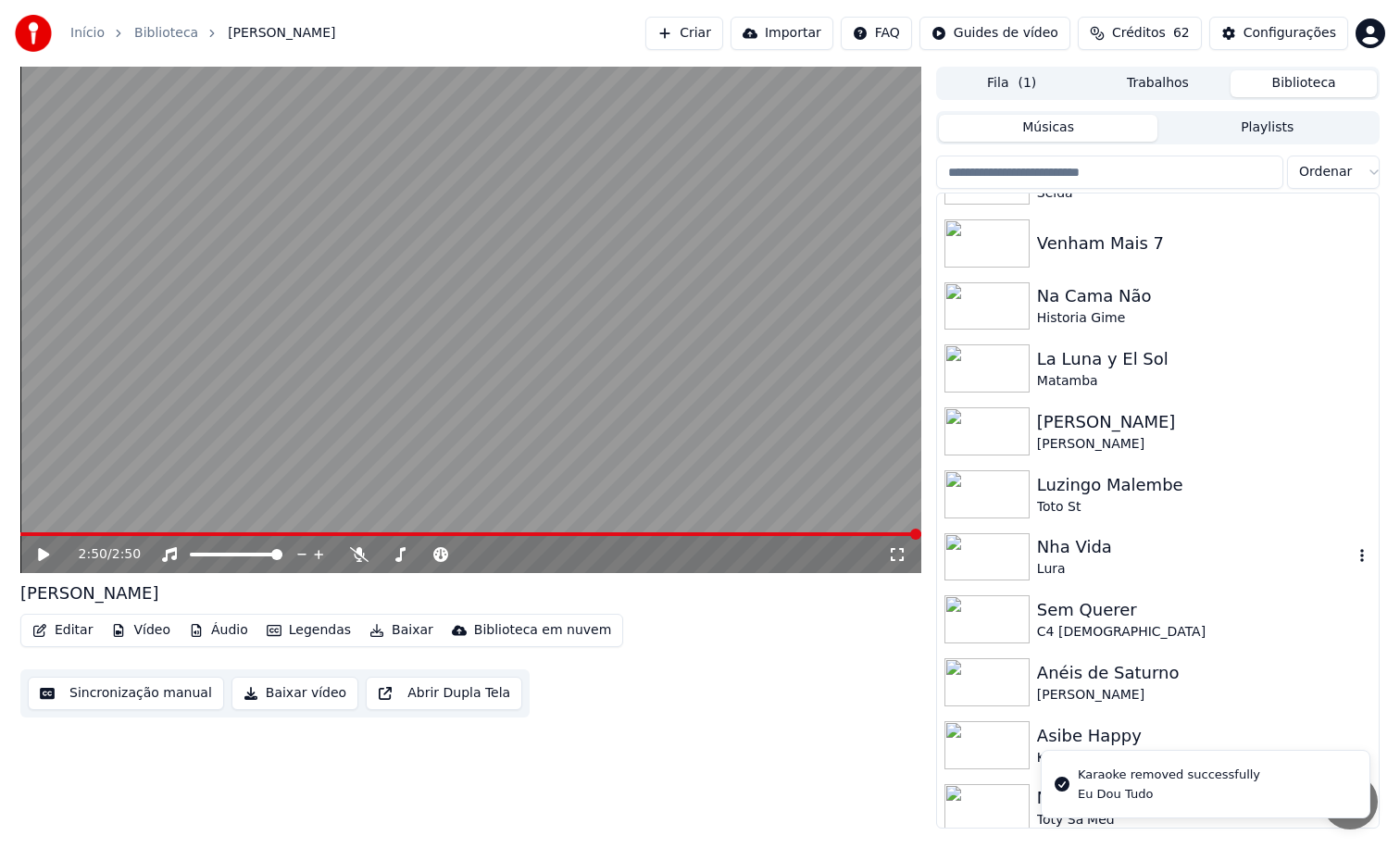
scroll to position [412, 0]
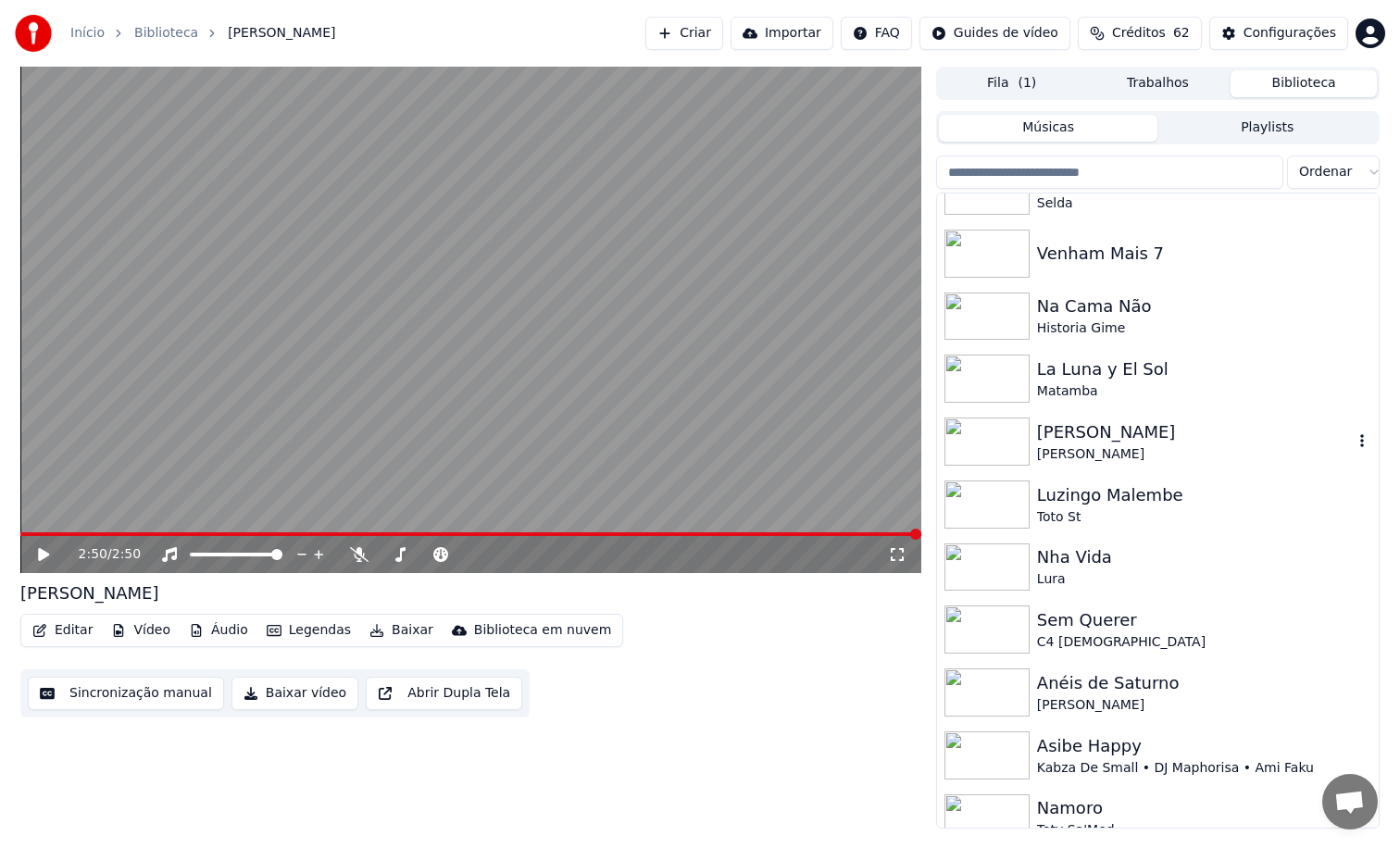
click at [1352, 443] on icon "button" at bounding box center [1361, 440] width 19 height 15
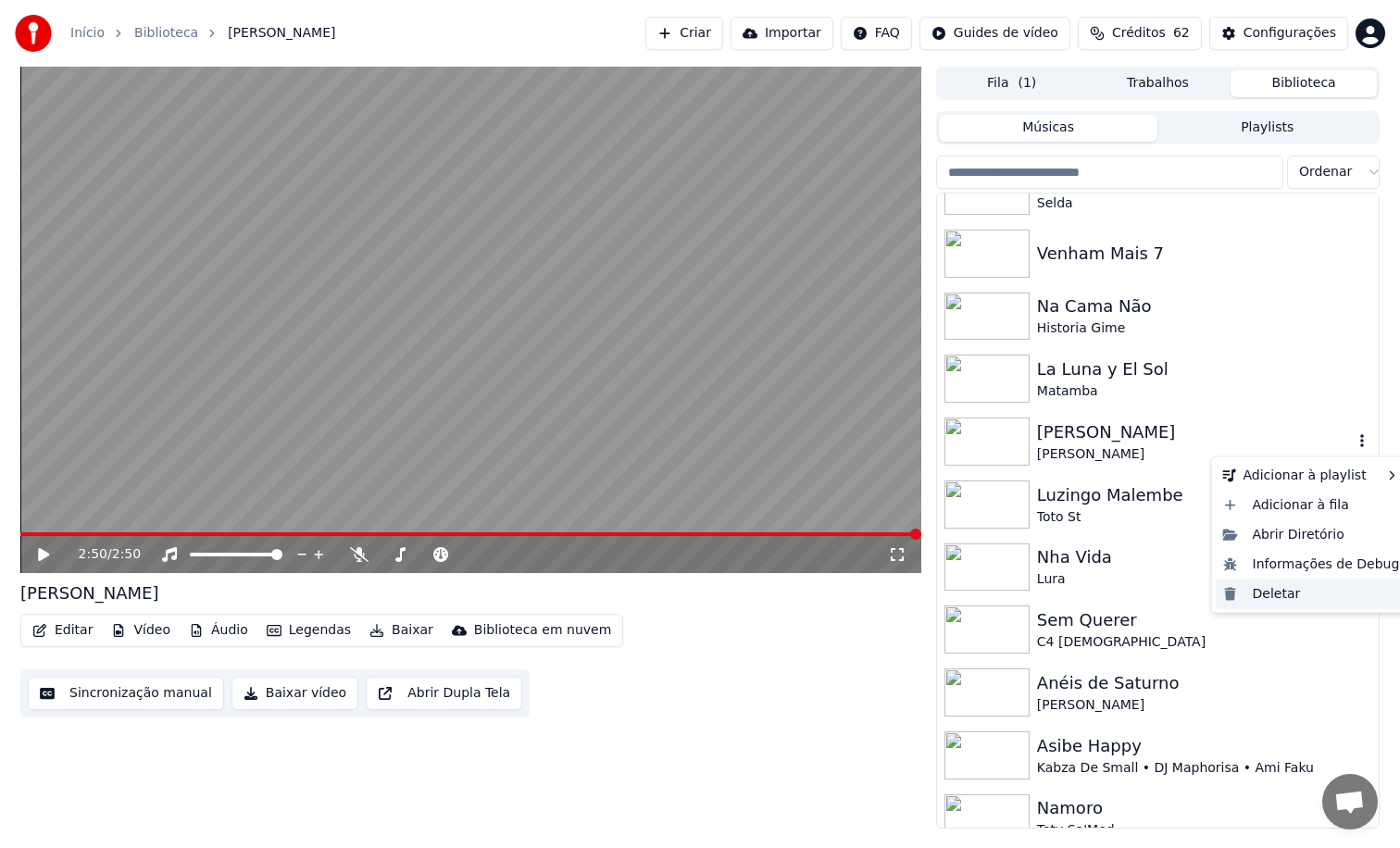
click at [1296, 593] on div "Deletar" at bounding box center [1311, 594] width 192 height 30
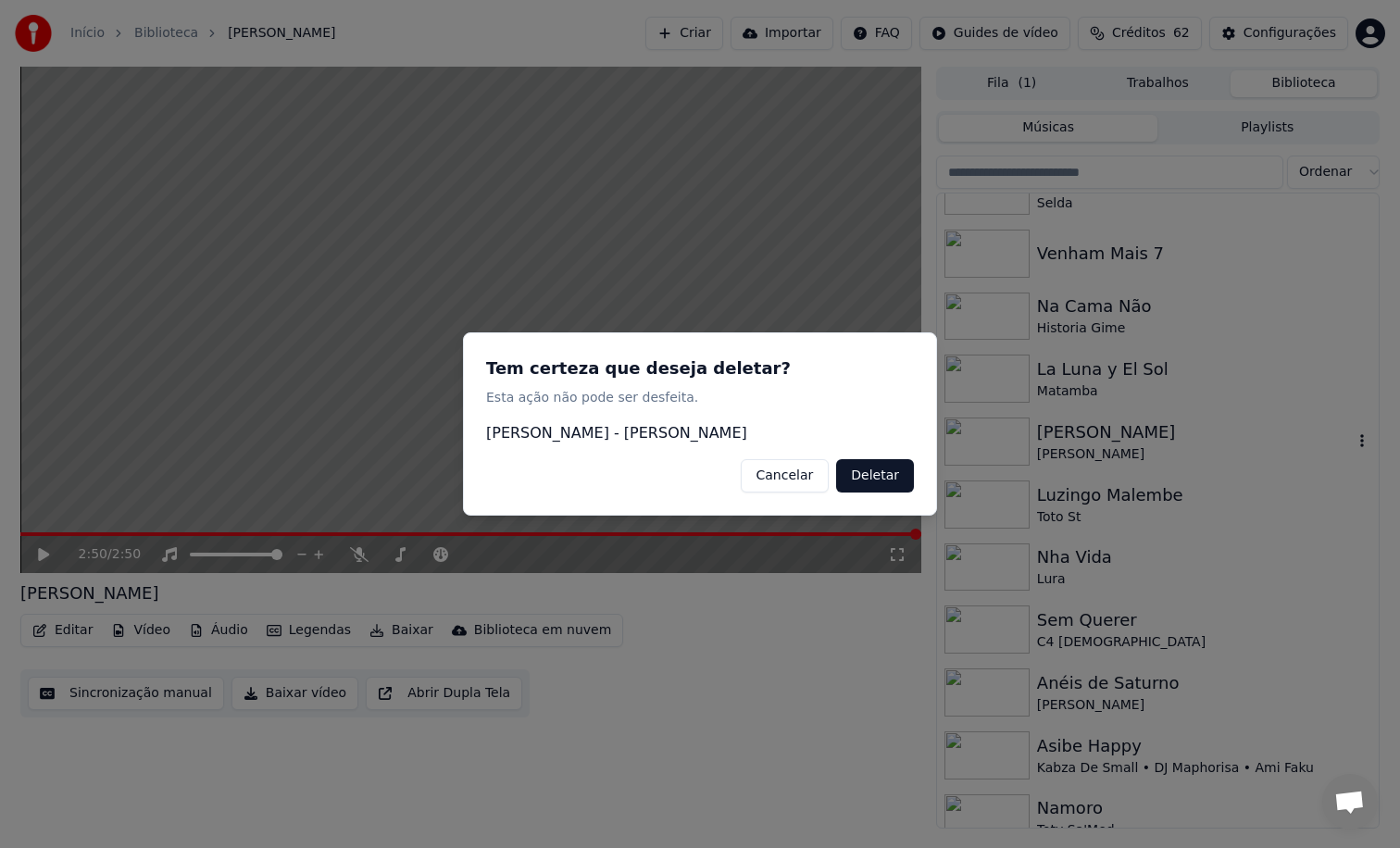
click at [873, 469] on button "Deletar" at bounding box center [875, 475] width 78 height 33
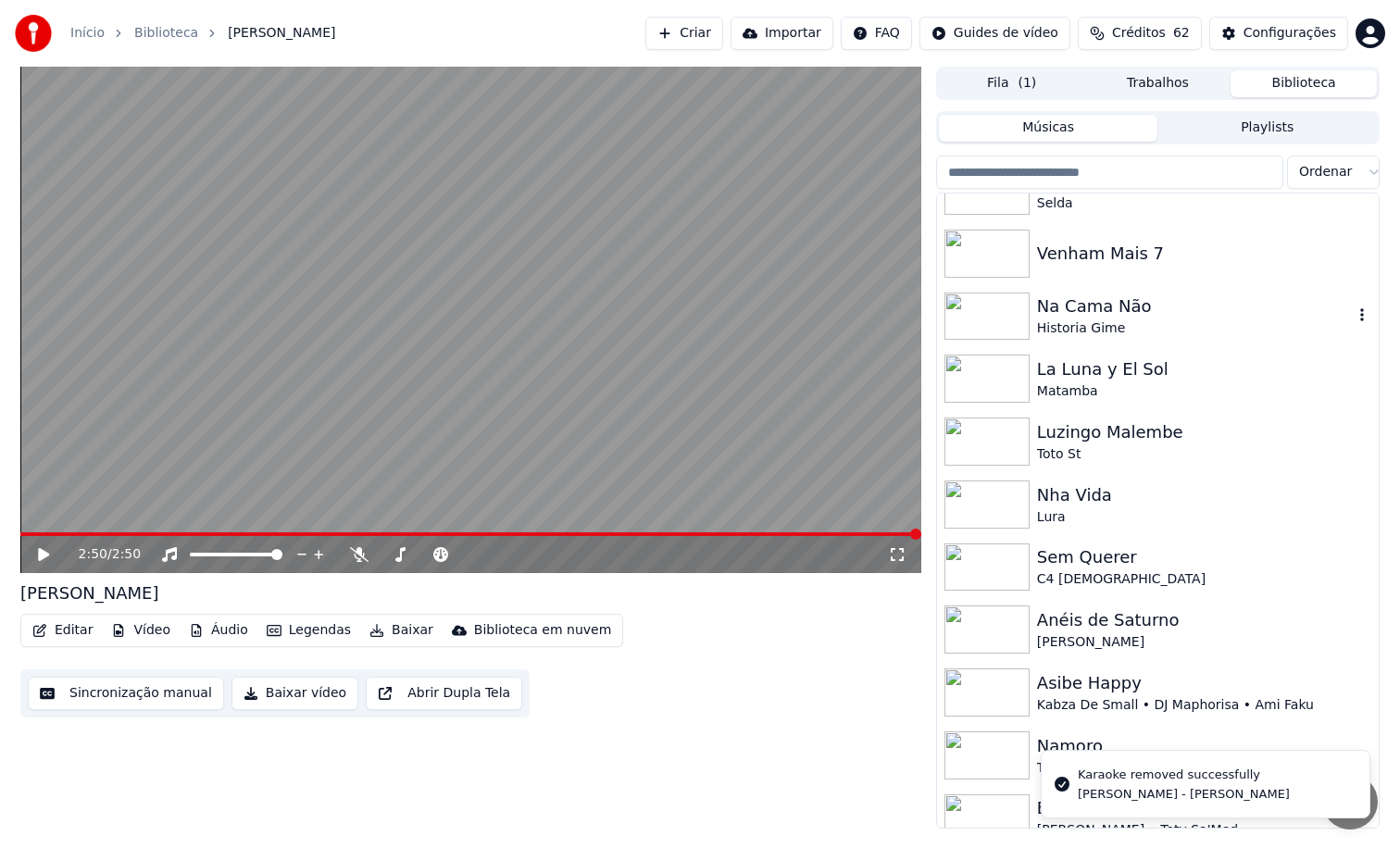
click at [1121, 323] on div "Historia Gime" at bounding box center [1195, 328] width 316 height 19
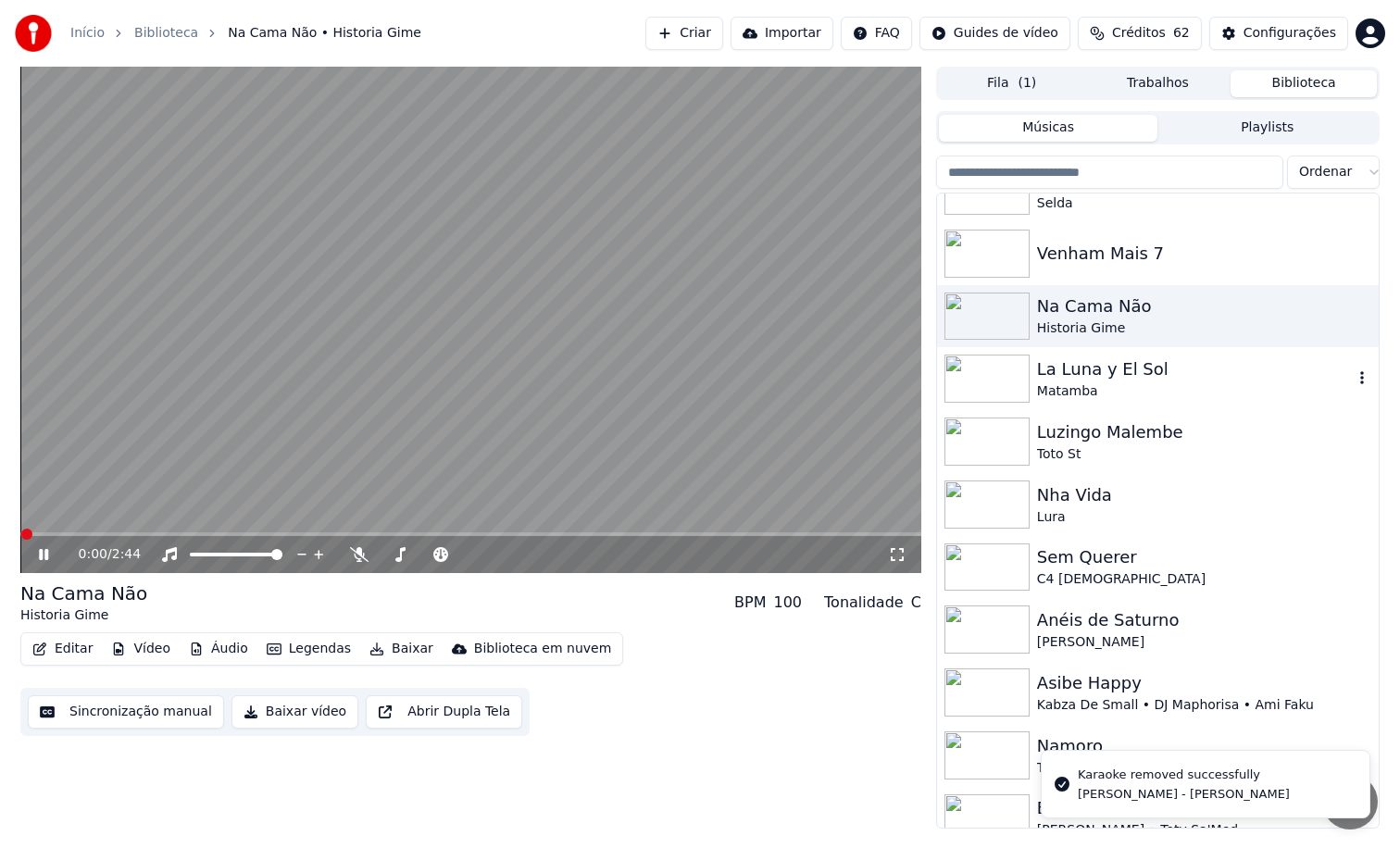
click at [1105, 373] on div "La Luna y El Sol" at bounding box center [1195, 369] width 316 height 26
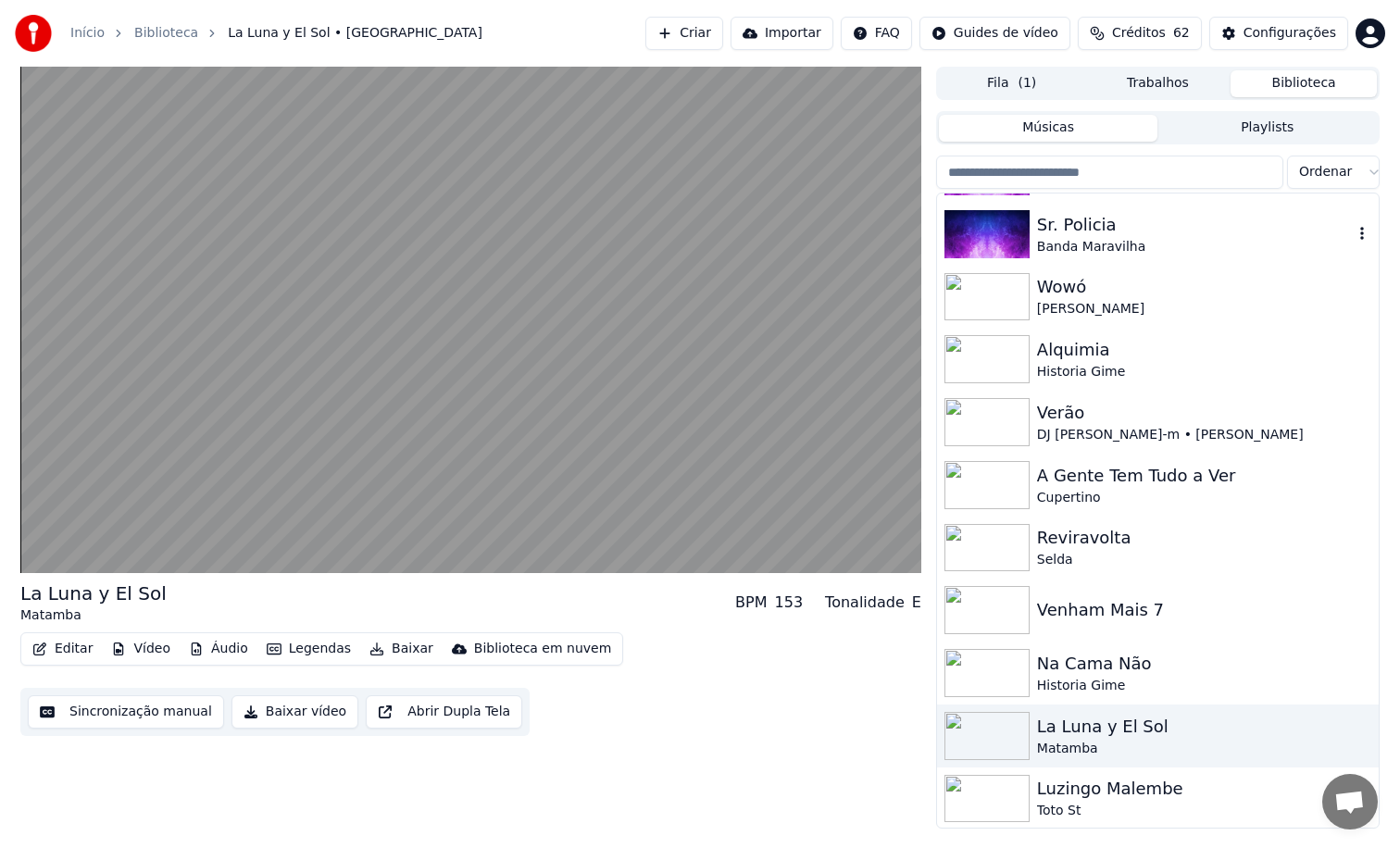
scroll to position [52, 0]
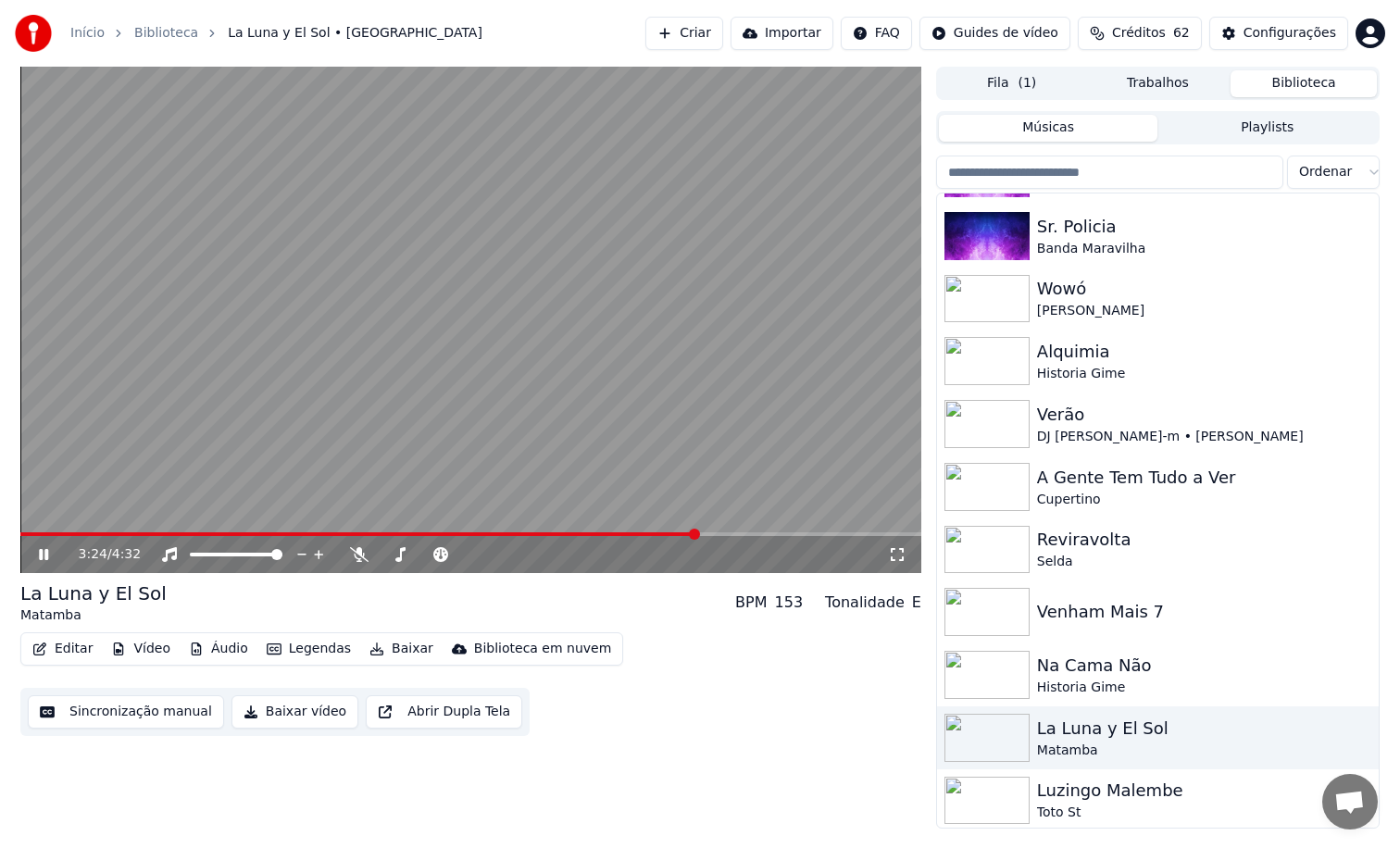
click at [553, 293] on video at bounding box center [470, 320] width 901 height 506
click at [716, 41] on button "Criar" at bounding box center [684, 33] width 78 height 33
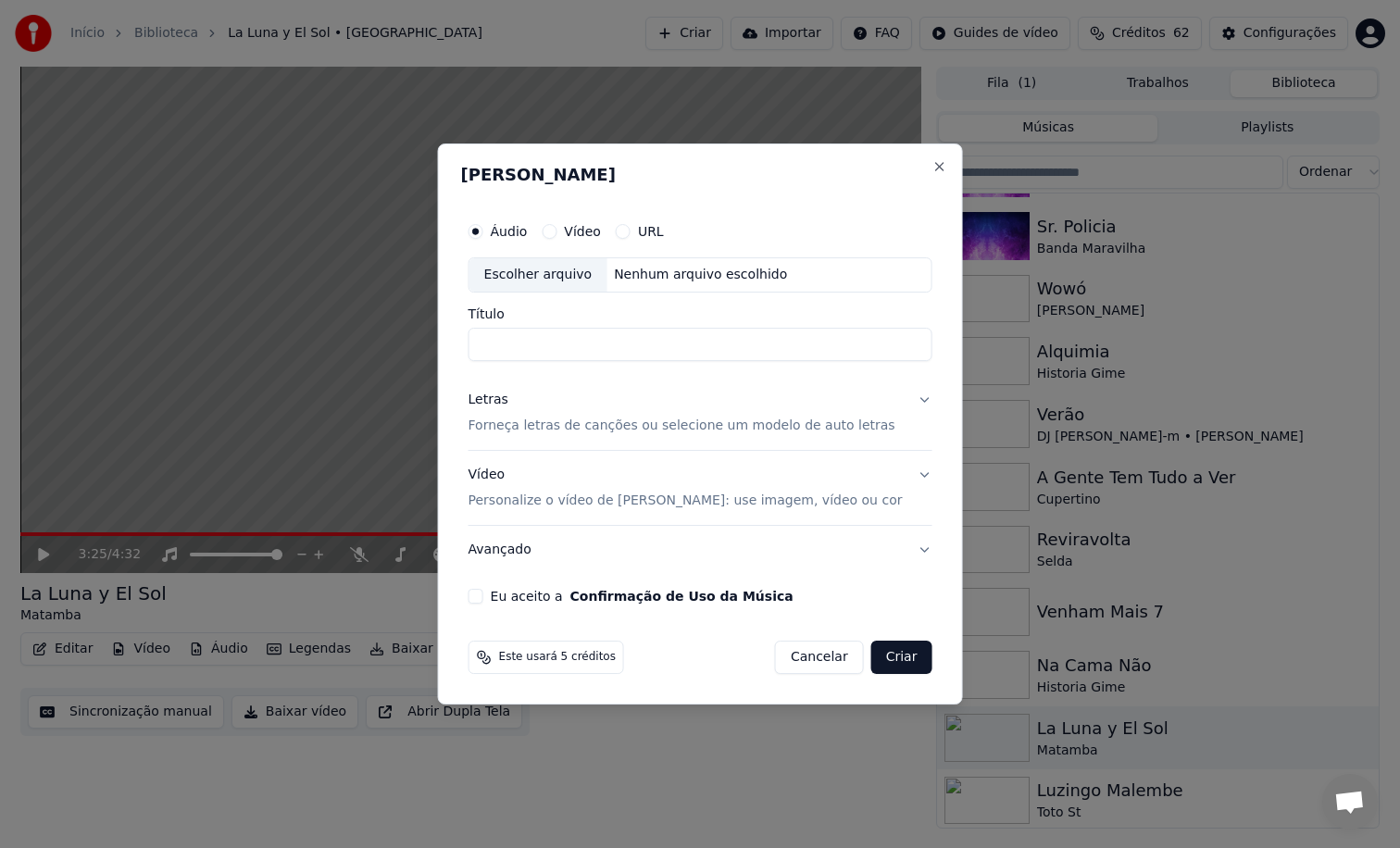
click at [516, 338] on input "Título" at bounding box center [700, 344] width 464 height 33
click at [527, 271] on div "Escolher arquivo" at bounding box center [538, 274] width 138 height 33
drag, startPoint x: 631, startPoint y: 344, endPoint x: 337, endPoint y: 367, distance: 295.3
click at [337, 367] on body "**********" at bounding box center [700, 424] width 1400 height 848
drag, startPoint x: 591, startPoint y: 343, endPoint x: 866, endPoint y: 366, distance: 276.7
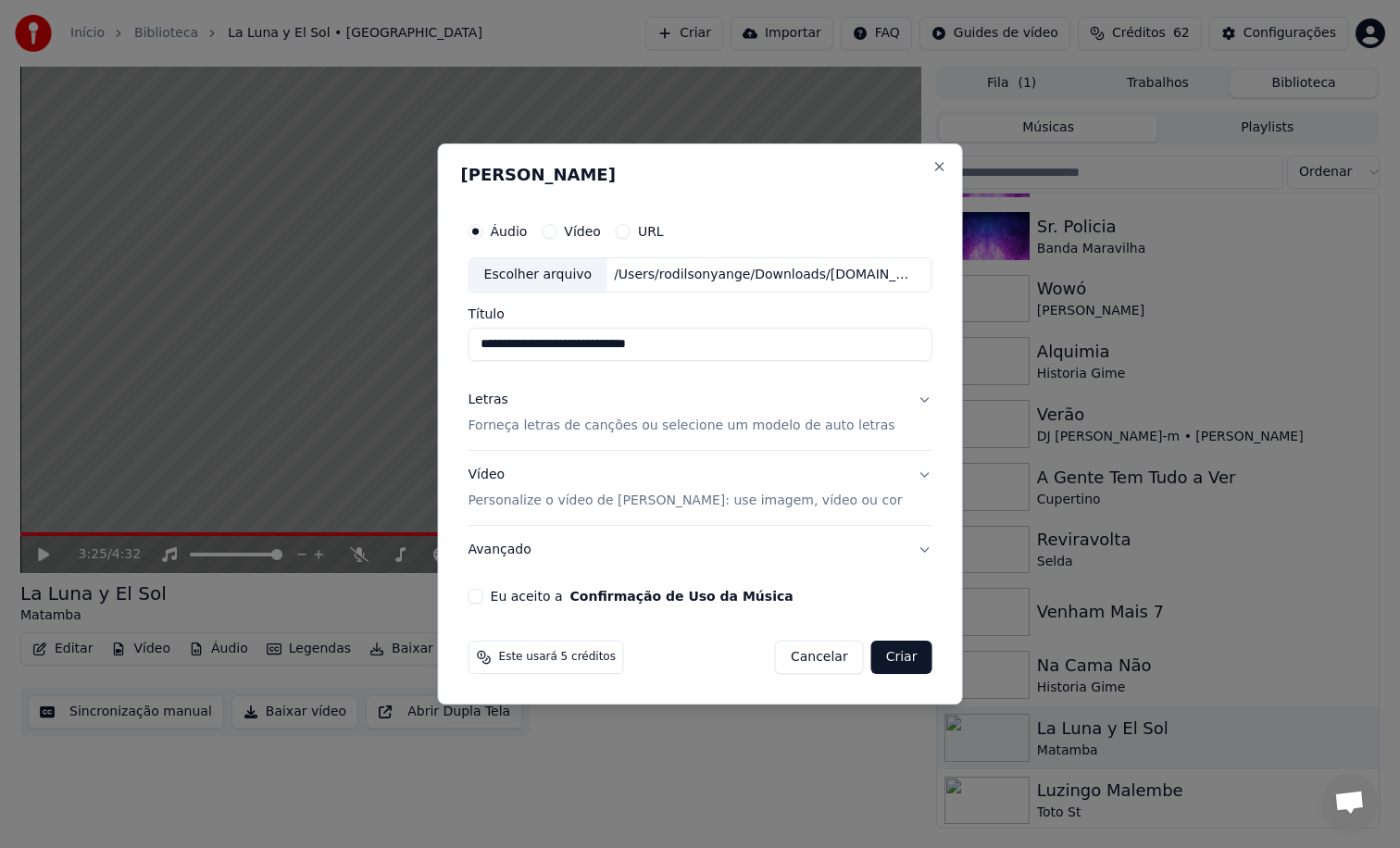
click at [866, 367] on div "**********" at bounding box center [700, 407] width 479 height 405
type input "**********"
click at [483, 594] on button "Eu aceito a Confirmação de Uso da Música" at bounding box center [475, 596] width 15 height 15
click at [540, 421] on p "Forneça letras de canções ou selecione um modelo de auto letras" at bounding box center [681, 426] width 427 height 19
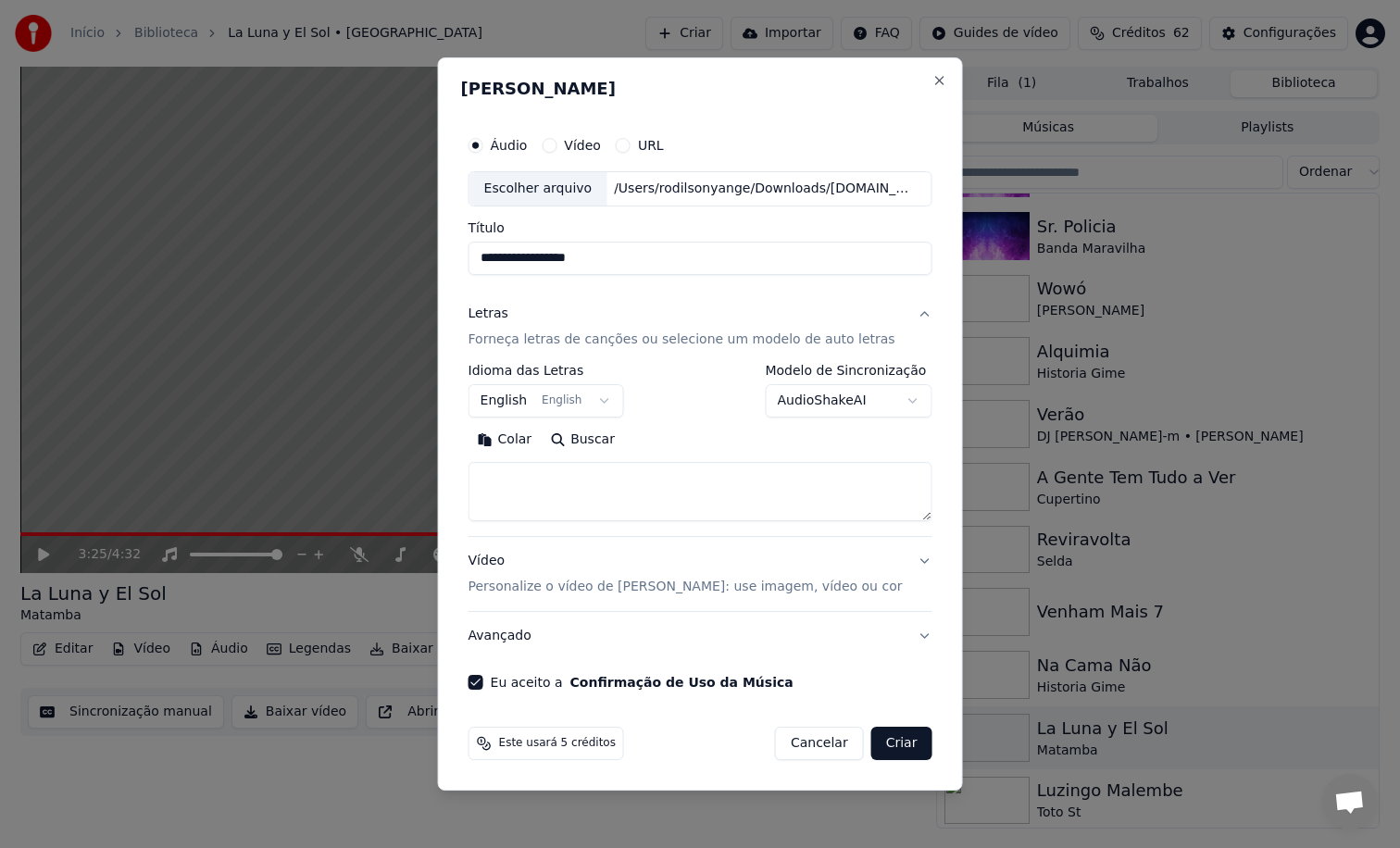
click at [541, 492] on textarea at bounding box center [700, 491] width 464 height 59
paste textarea "**********"
type textarea "**********"
paste textarea "**********"
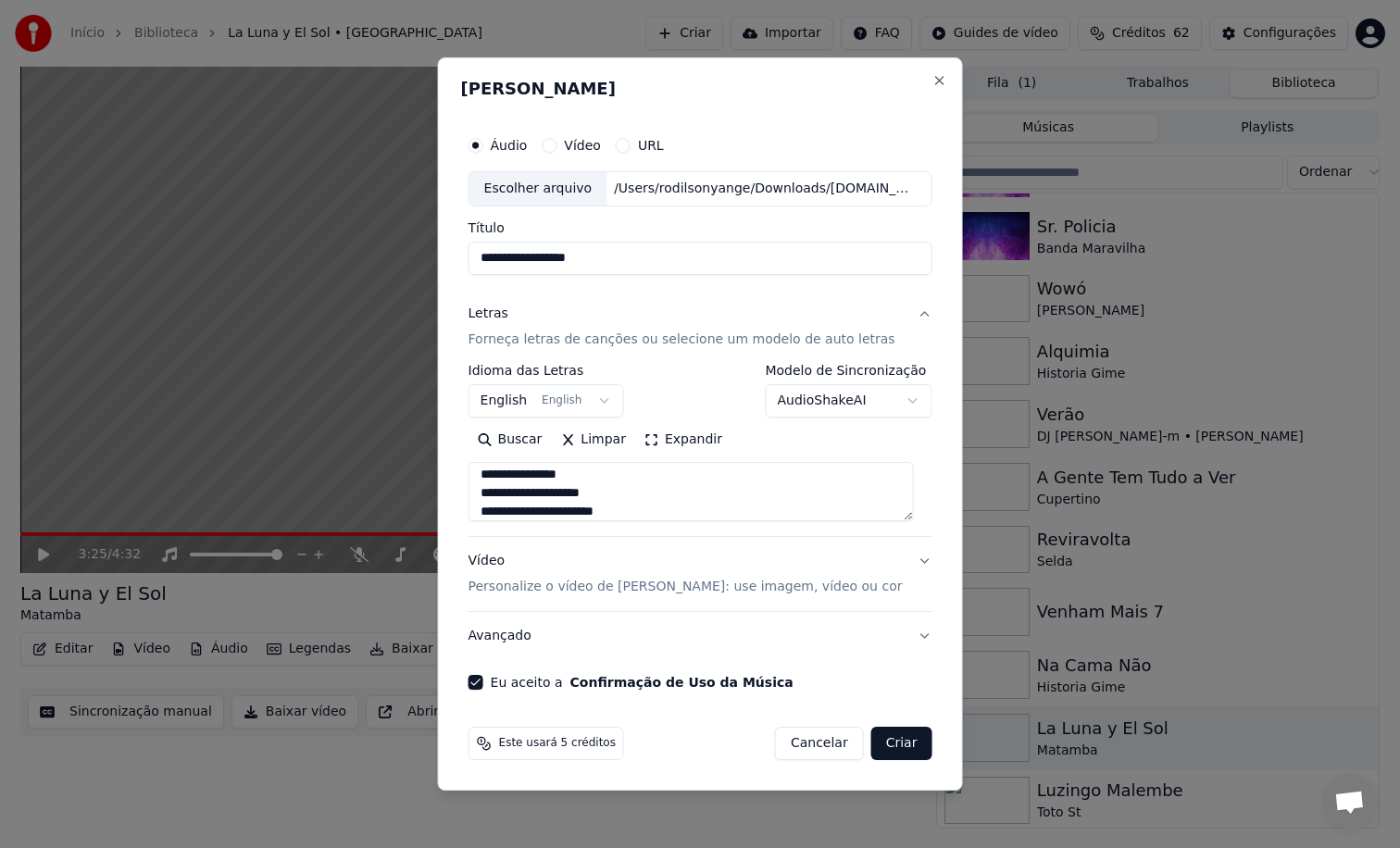
type textarea "**********"
click at [612, 404] on button "English English" at bounding box center [546, 400] width 156 height 33
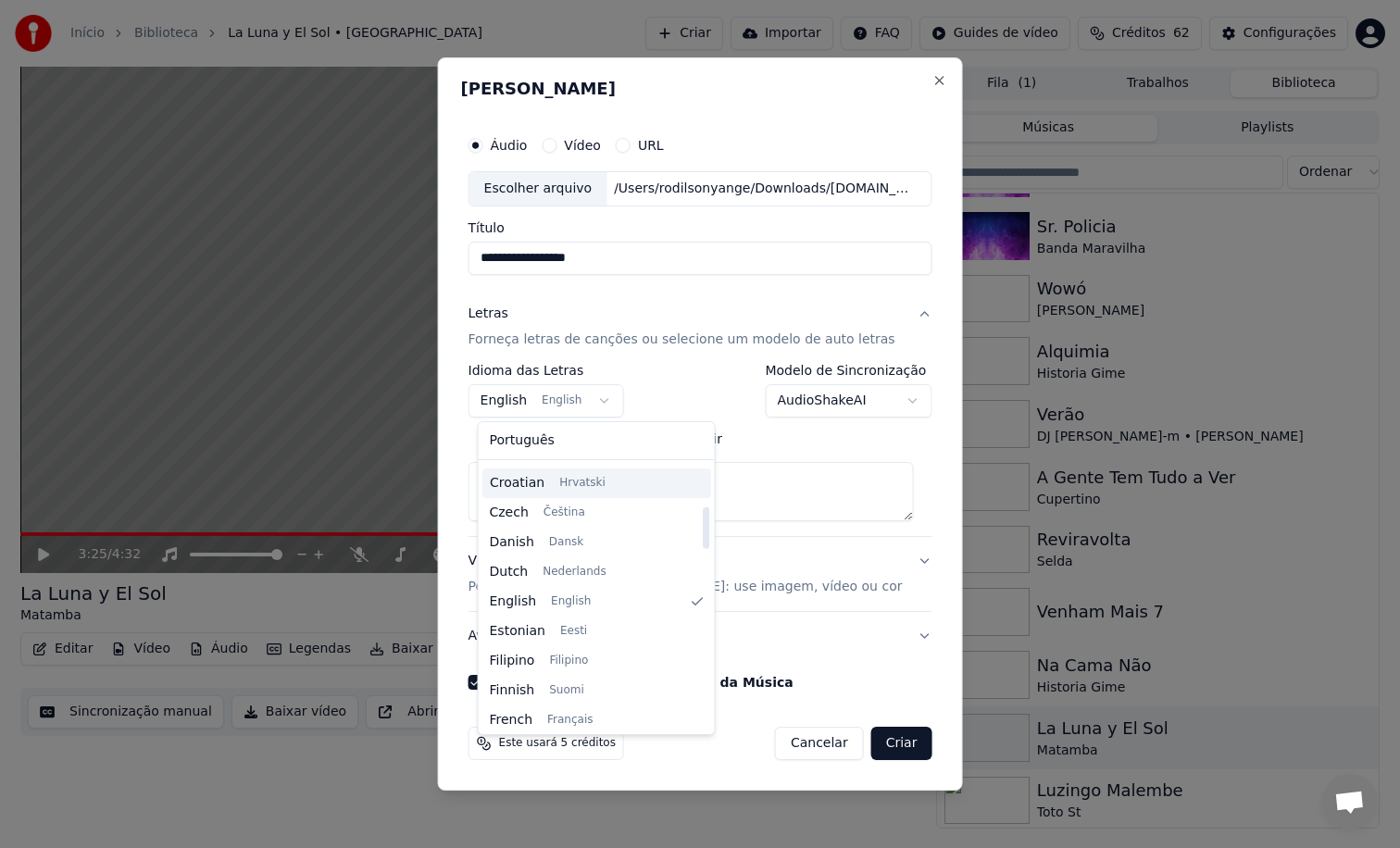
scroll to position [300, 0]
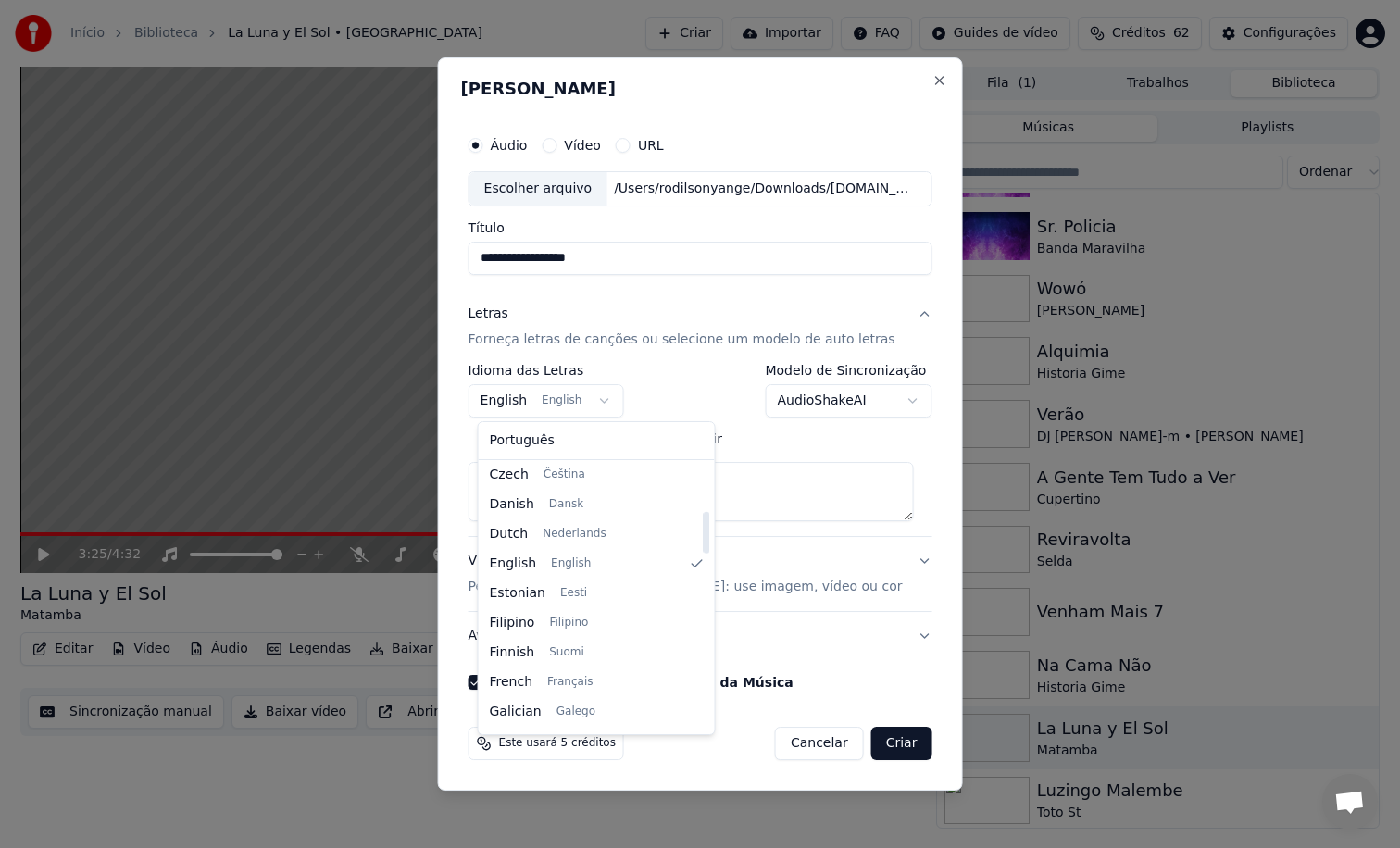
click at [744, 439] on body "**********" at bounding box center [700, 424] width 1400 height 848
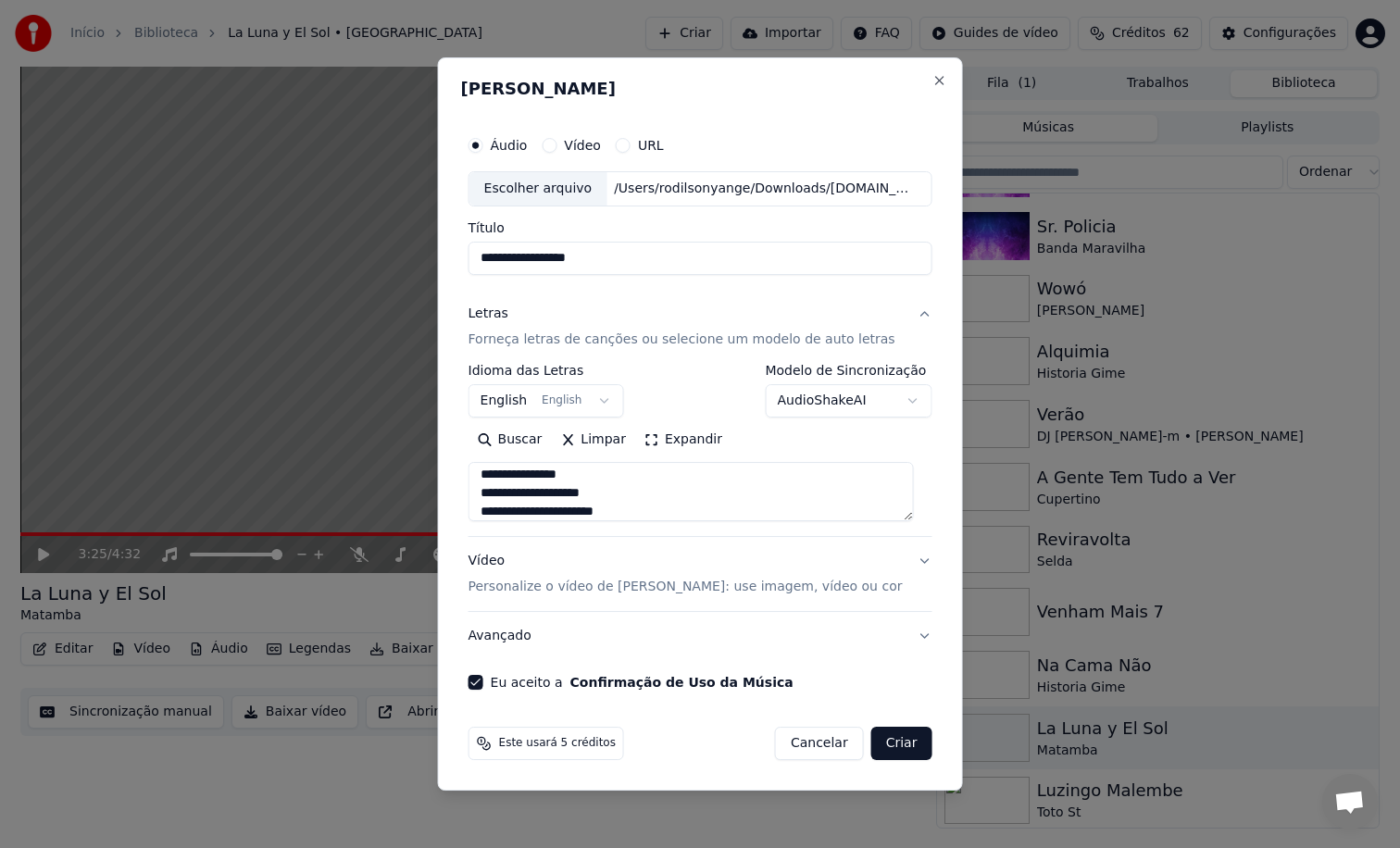
click at [591, 395] on body "**********" at bounding box center [700, 424] width 1400 height 848
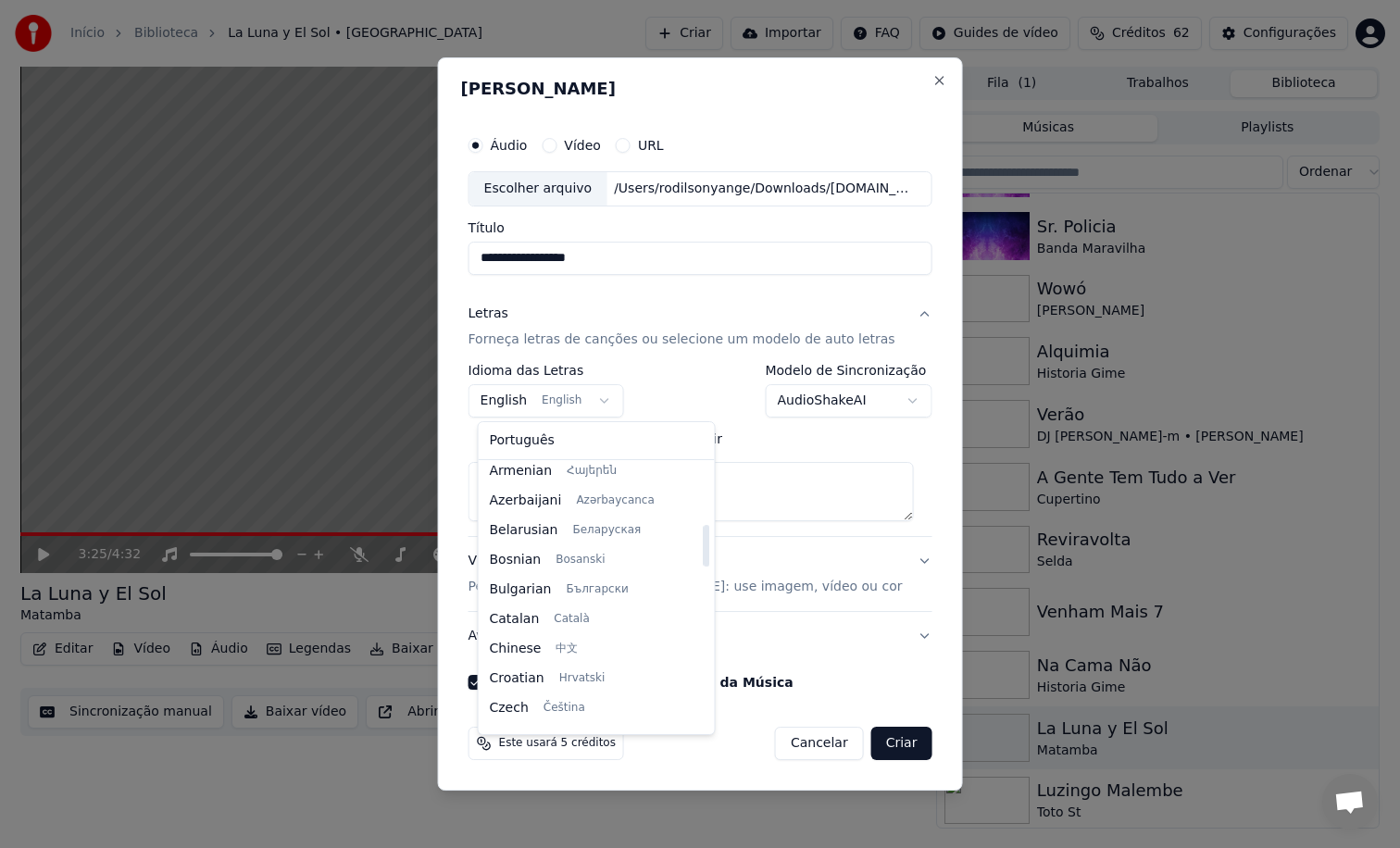
scroll to position [0, 0]
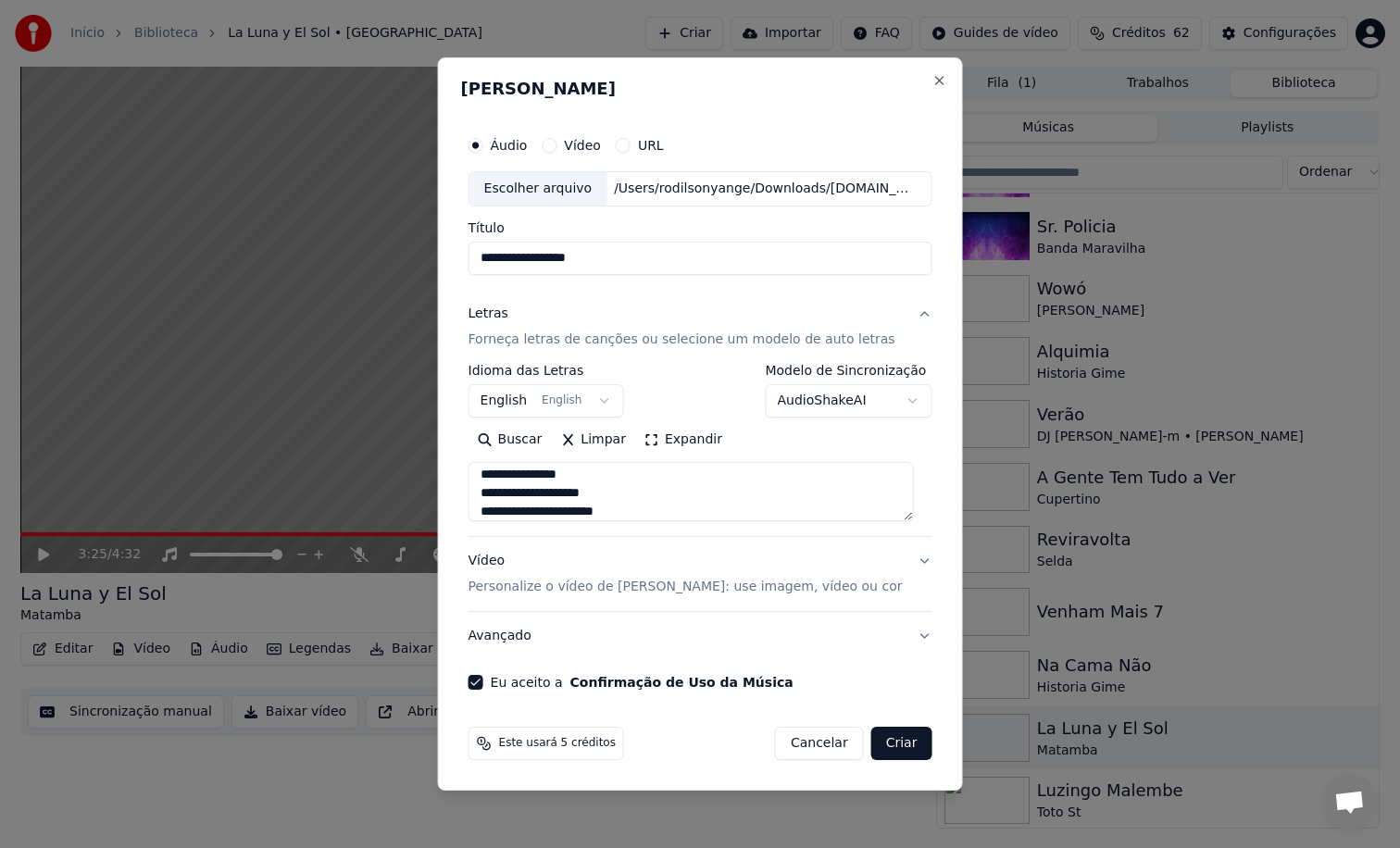
click at [788, 444] on body "**********" at bounding box center [700, 424] width 1400 height 848
drag, startPoint x: 909, startPoint y: 751, endPoint x: 889, endPoint y: 744, distance: 21.4
click at [889, 744] on button "Criar" at bounding box center [901, 743] width 61 height 33
select select
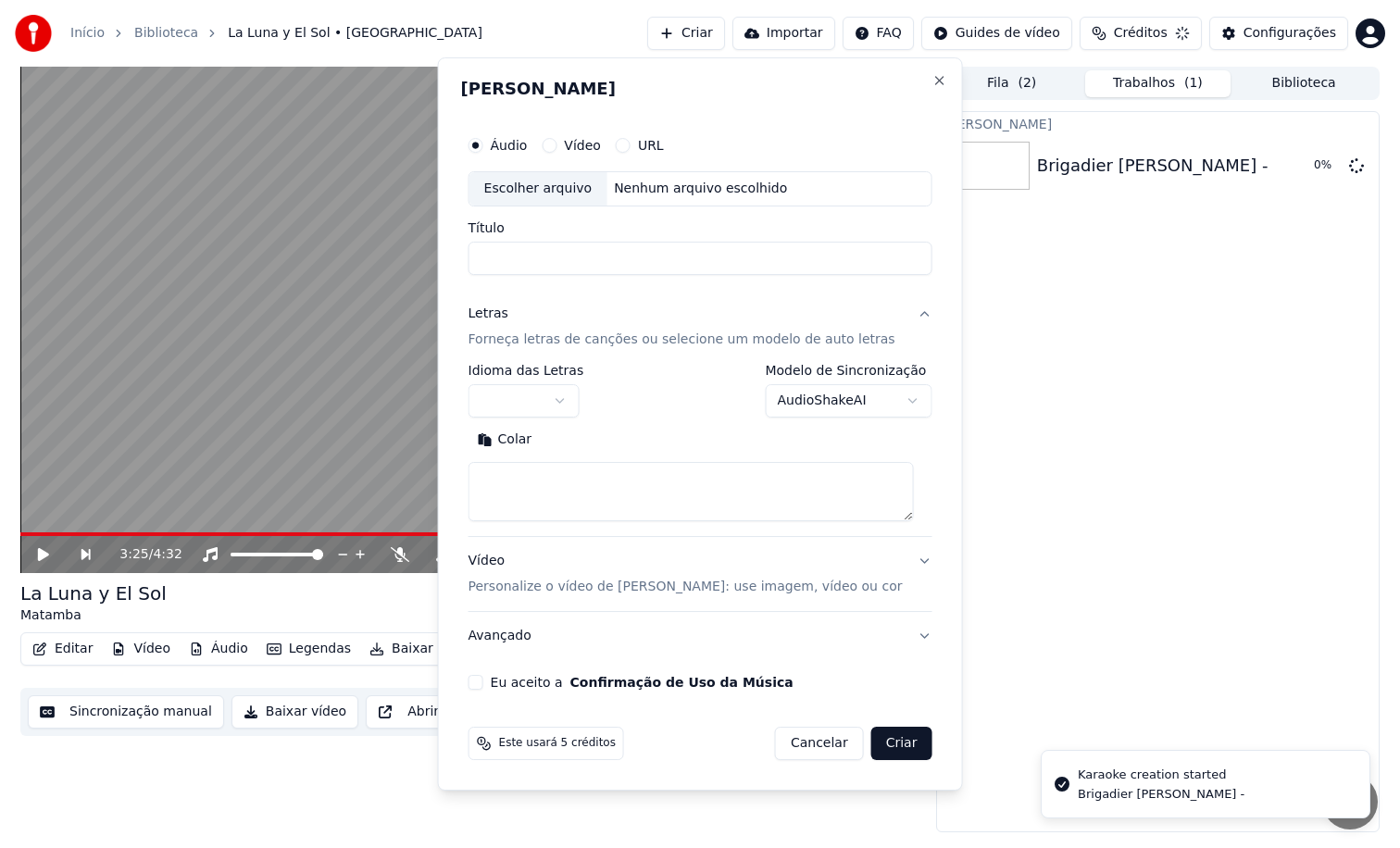
scroll to position [0, 0]
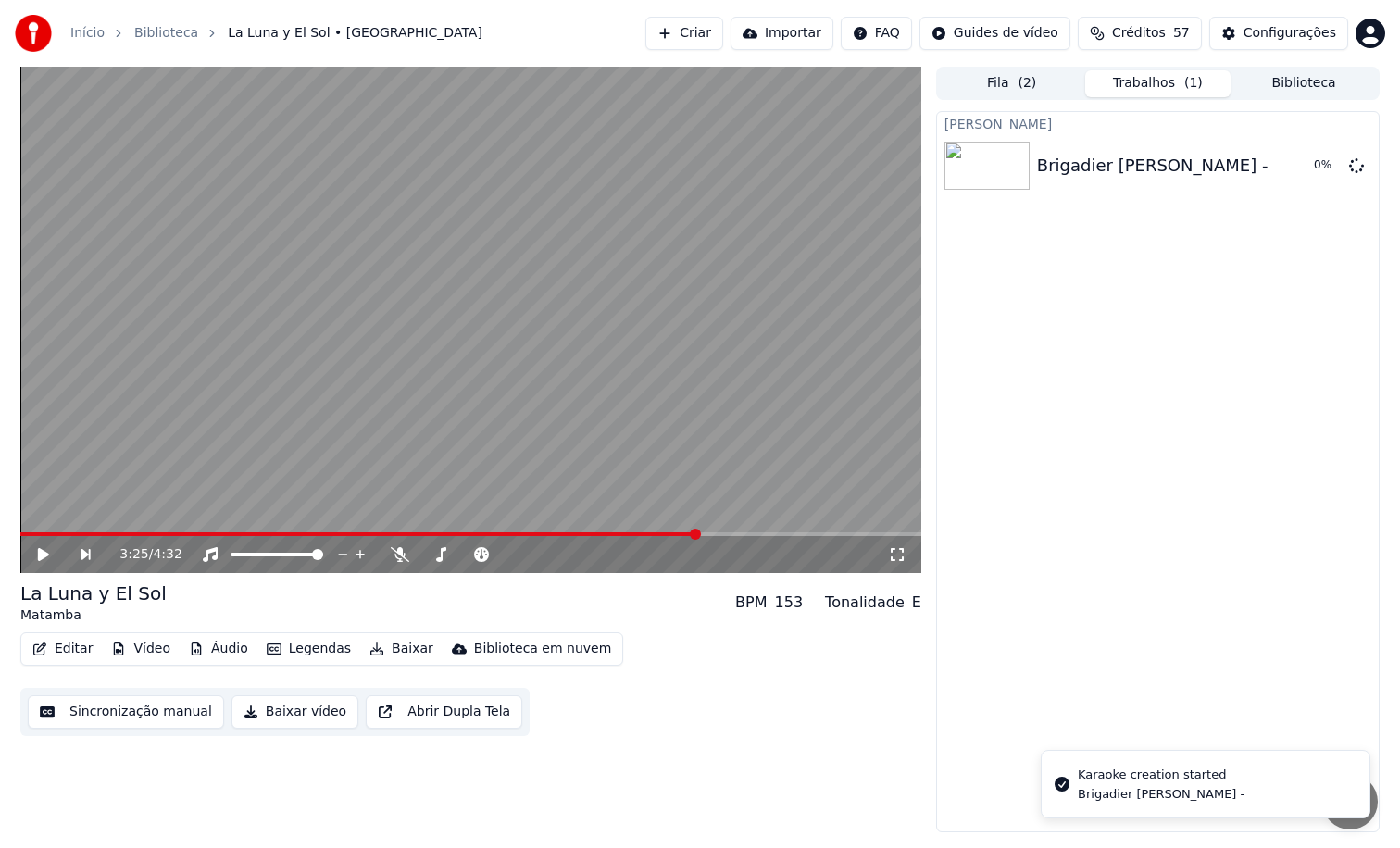
click at [1026, 91] on span "( 2 )" at bounding box center [1026, 83] width 19 height 19
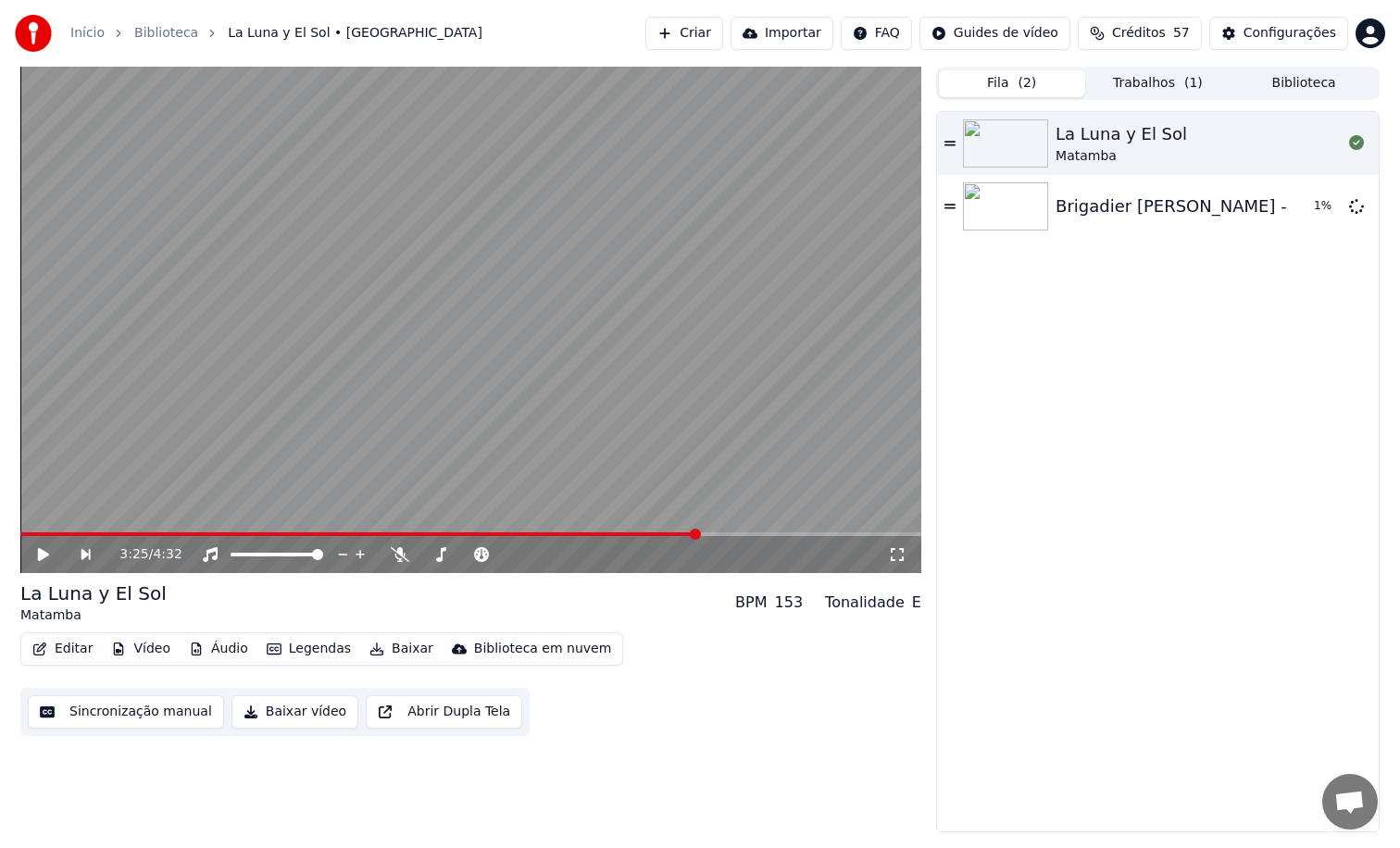
click at [1262, 75] on button "Biblioteca" at bounding box center [1303, 83] width 146 height 27
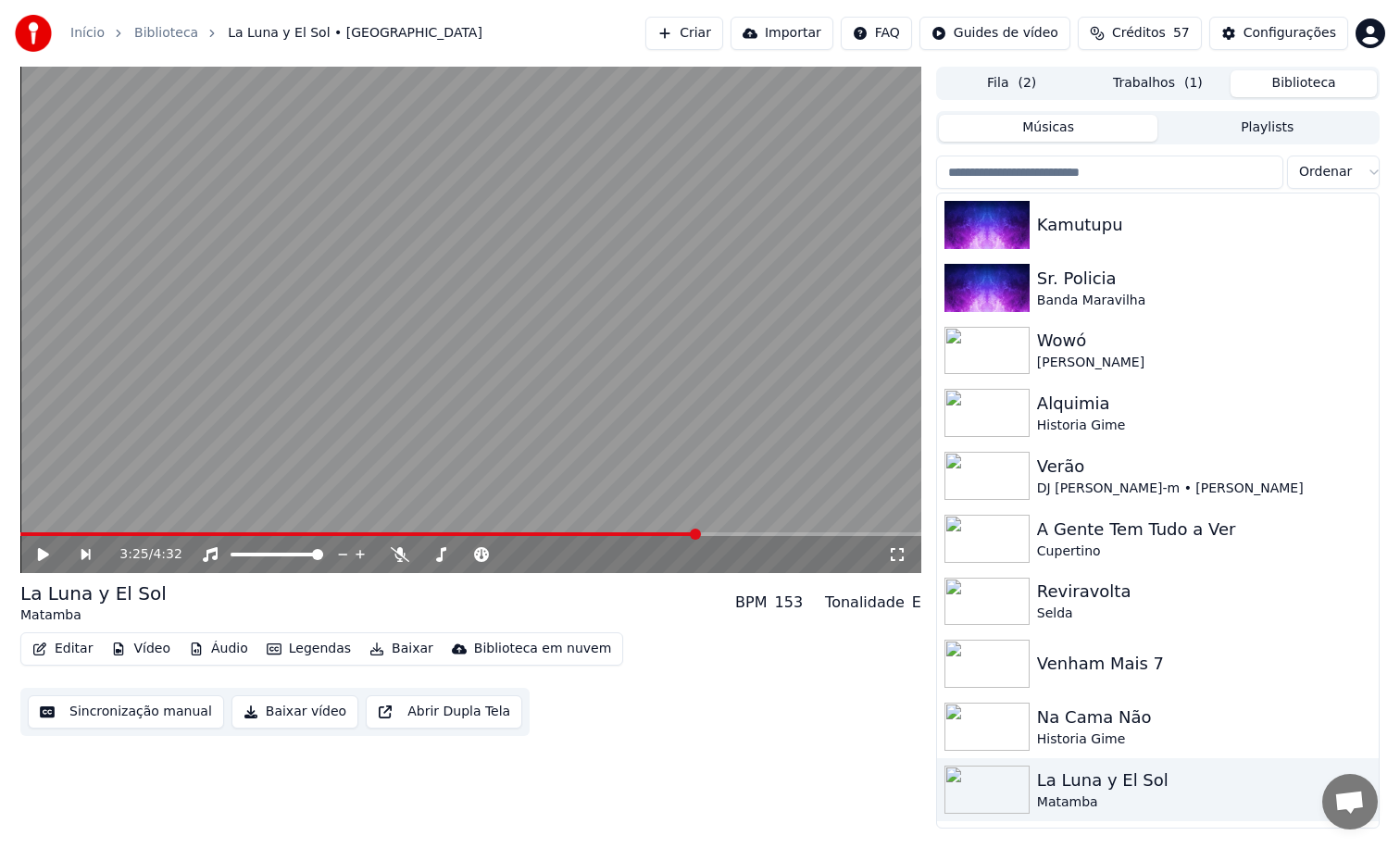
click at [1044, 81] on button "Fila ( 2 )" at bounding box center [1012, 83] width 146 height 27
